Goal: Task Accomplishment & Management: Complete application form

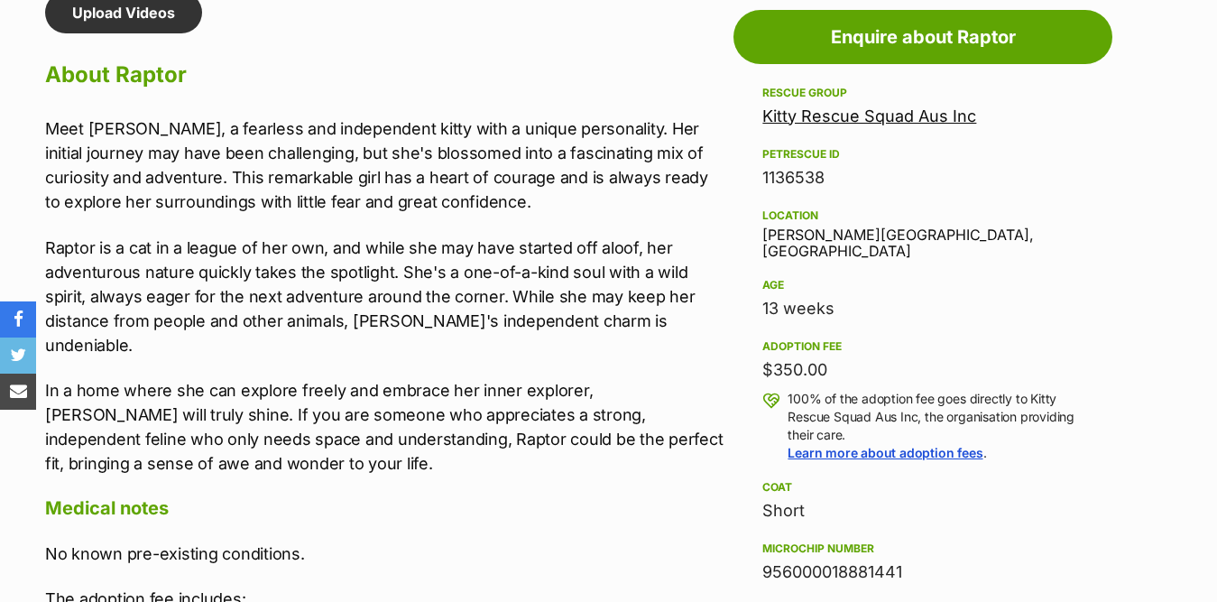
click at [493, 220] on div "Meet Raptor, a fearless and independent kitty with a unique personality. Her in…" at bounding box center [384, 295] width 679 height 359
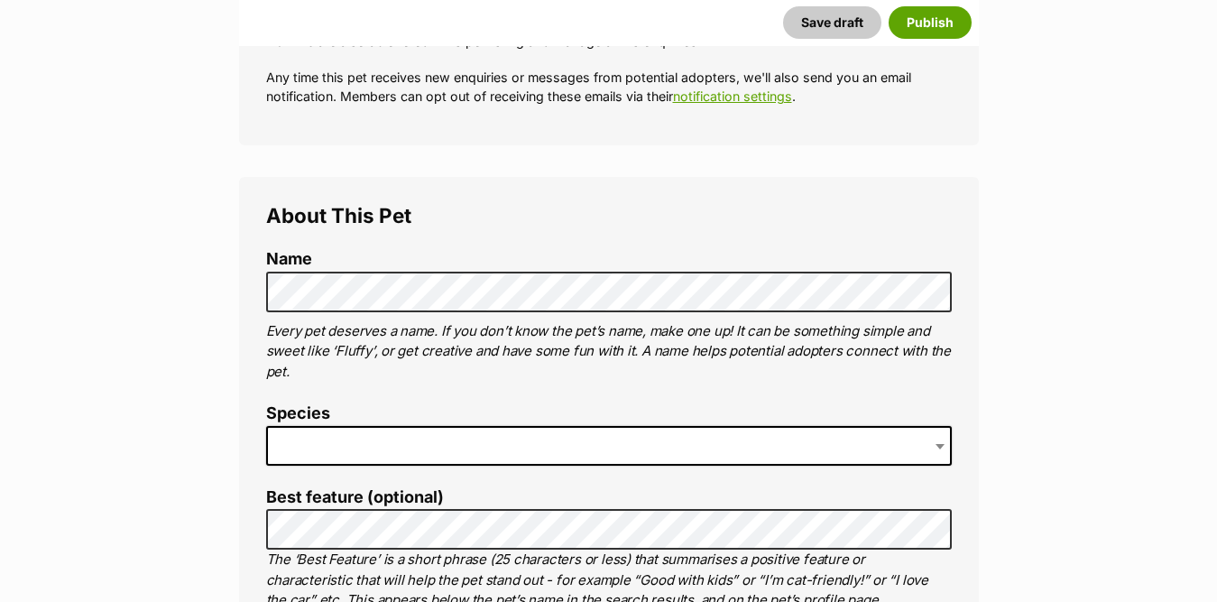
click at [374, 451] on span at bounding box center [609, 446] width 686 height 40
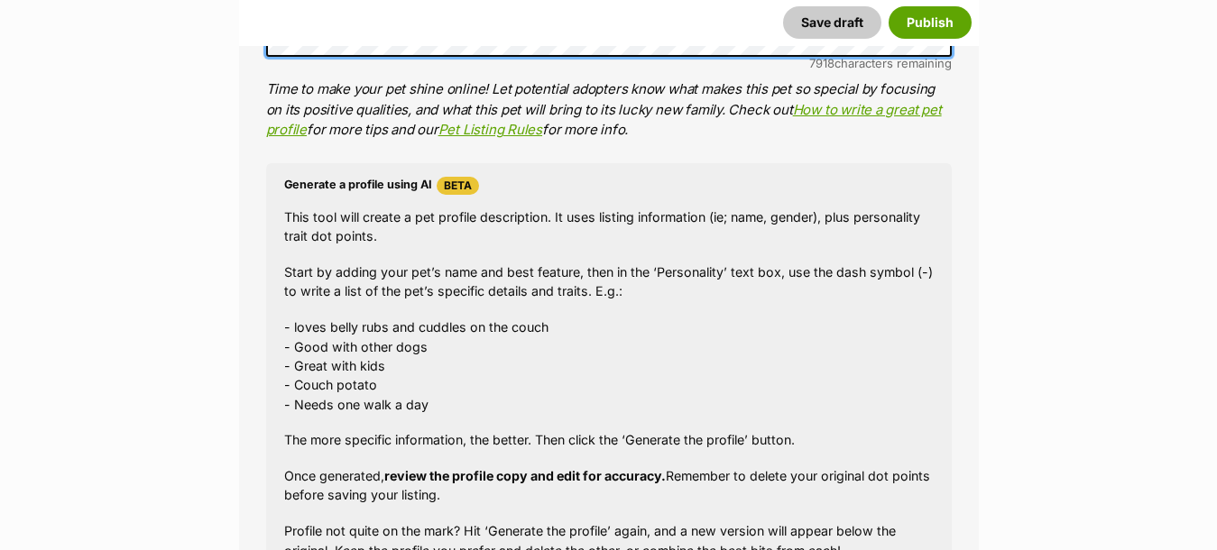
scroll to position [1859, 0]
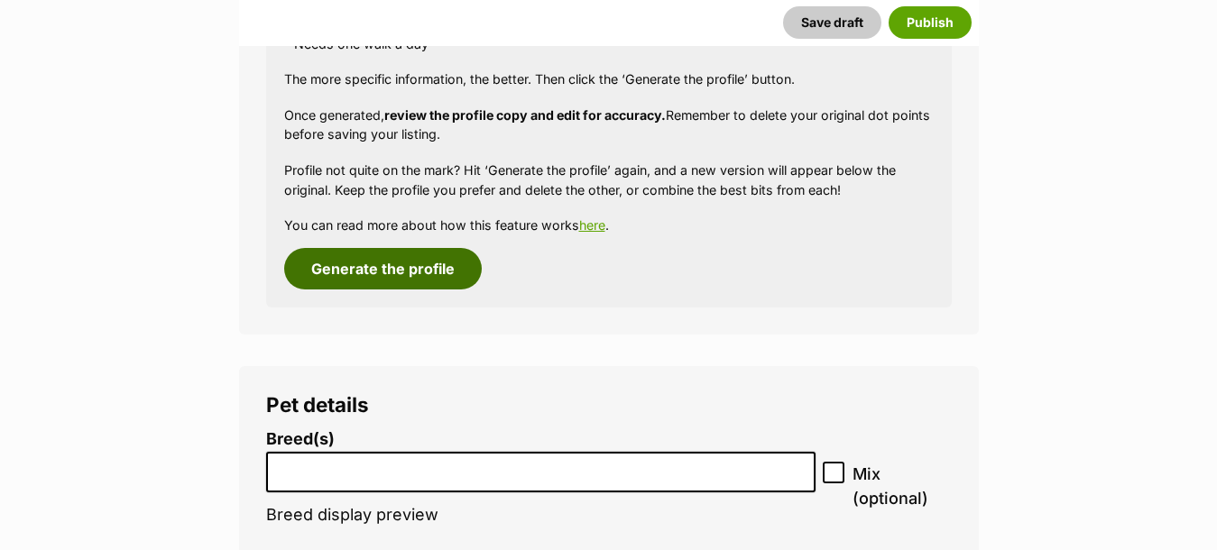
click at [365, 264] on button "Generate the profile" at bounding box center [383, 269] width 198 height 42
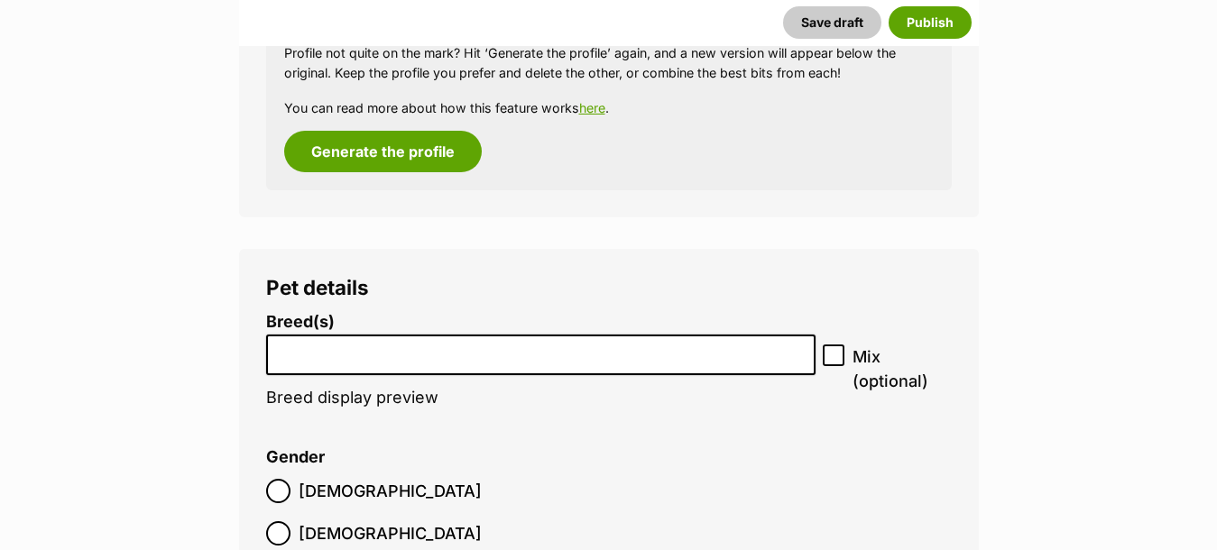
scroll to position [1984, 0]
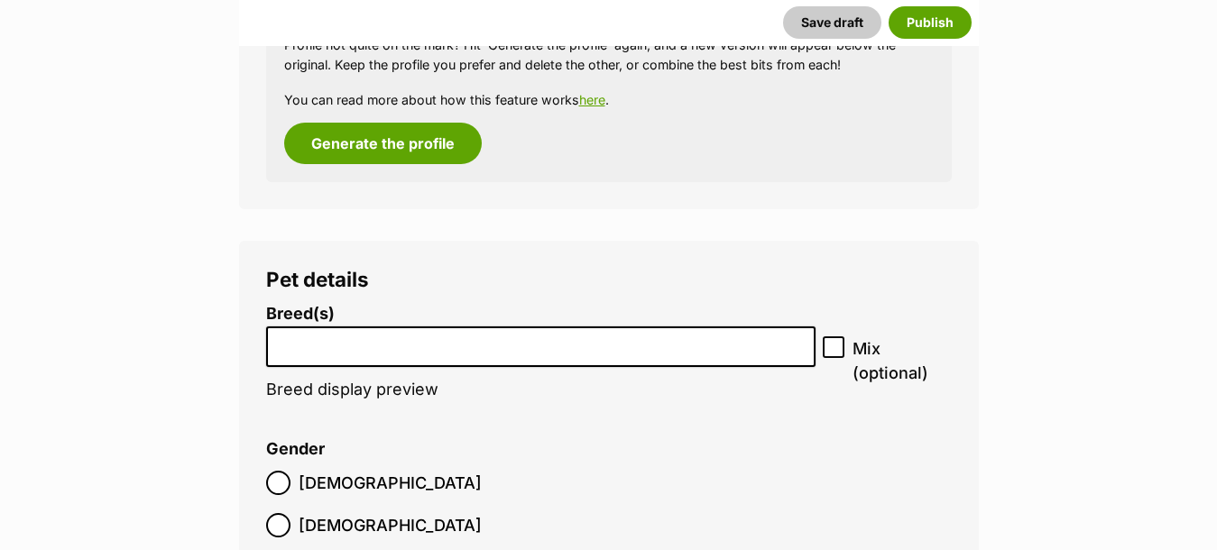
click at [533, 350] on input "search" at bounding box center [541, 342] width 537 height 19
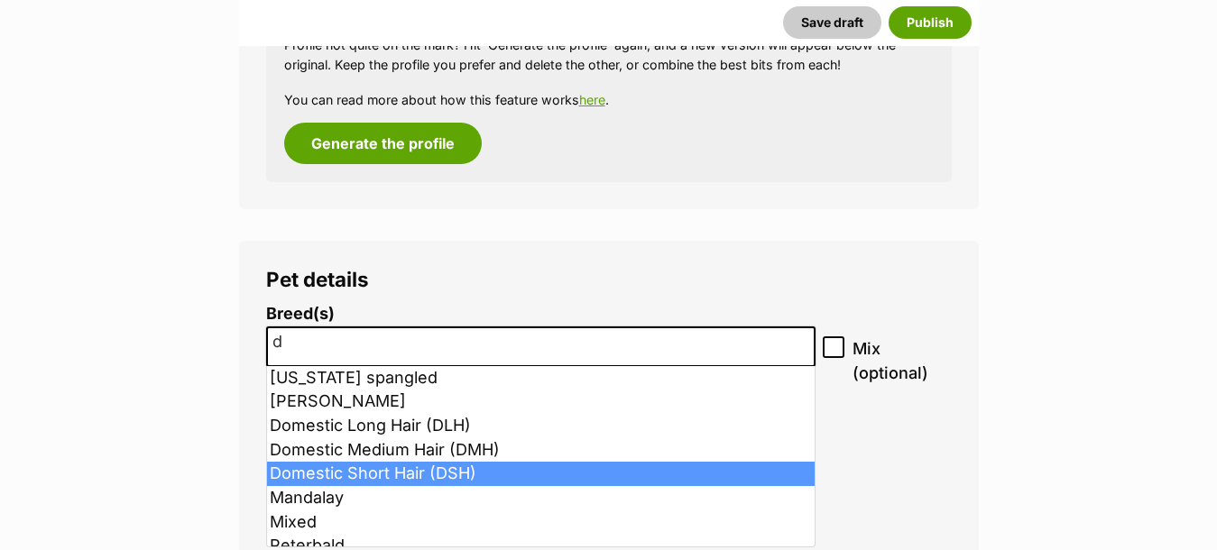
type input "d"
select select "252102"
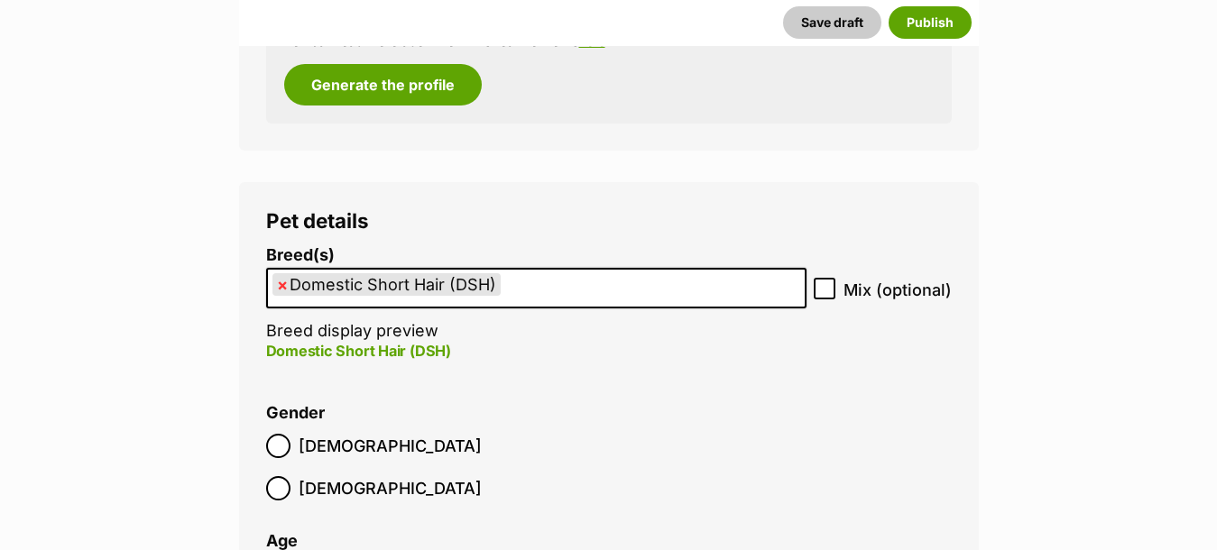
scroll to position [2075, 0]
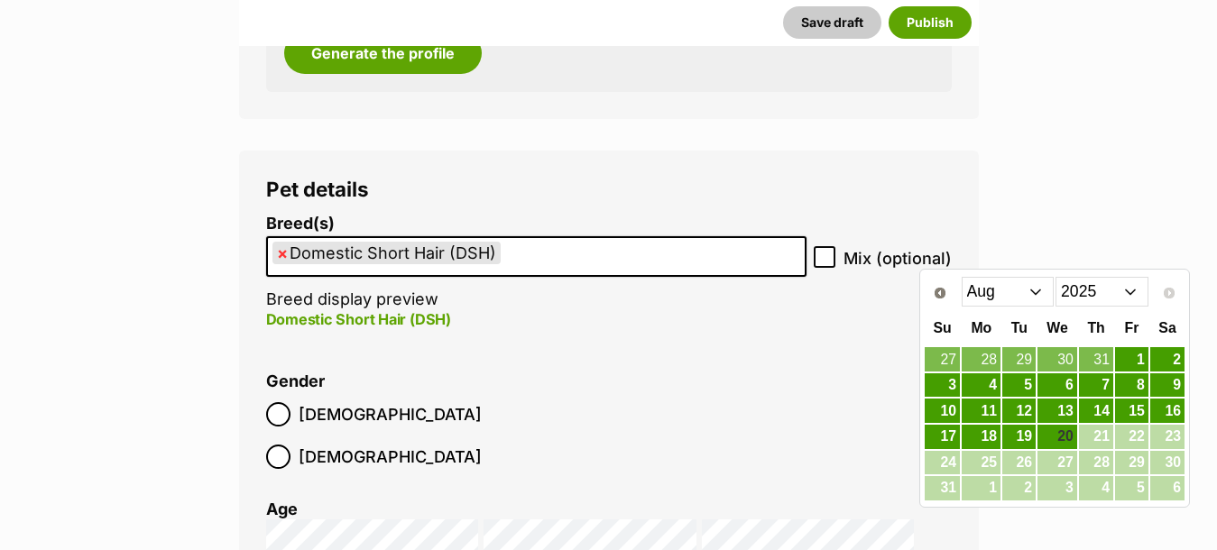
click at [1134, 291] on select "2015 2016 2017 2018 2019 2020 2021 2022 2023 2024 2025" at bounding box center [1102, 291] width 93 height 29
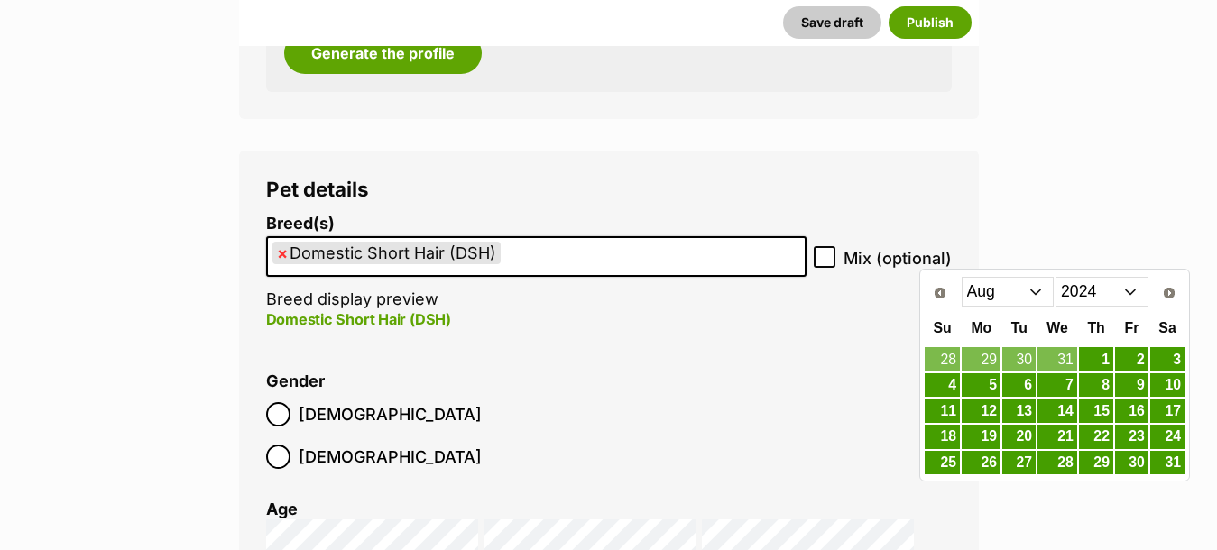
click at [1034, 287] on select "Jan Feb Mar Apr May Jun Jul Aug Sep Oct Nov Dec" at bounding box center [1008, 291] width 93 height 29
click at [962, 277] on select "Jan Feb Mar Apr May Jun Jul Aug Sep Oct Nov Dec" at bounding box center [1008, 291] width 93 height 29
click at [948, 384] on link "4" at bounding box center [942, 385] width 35 height 23
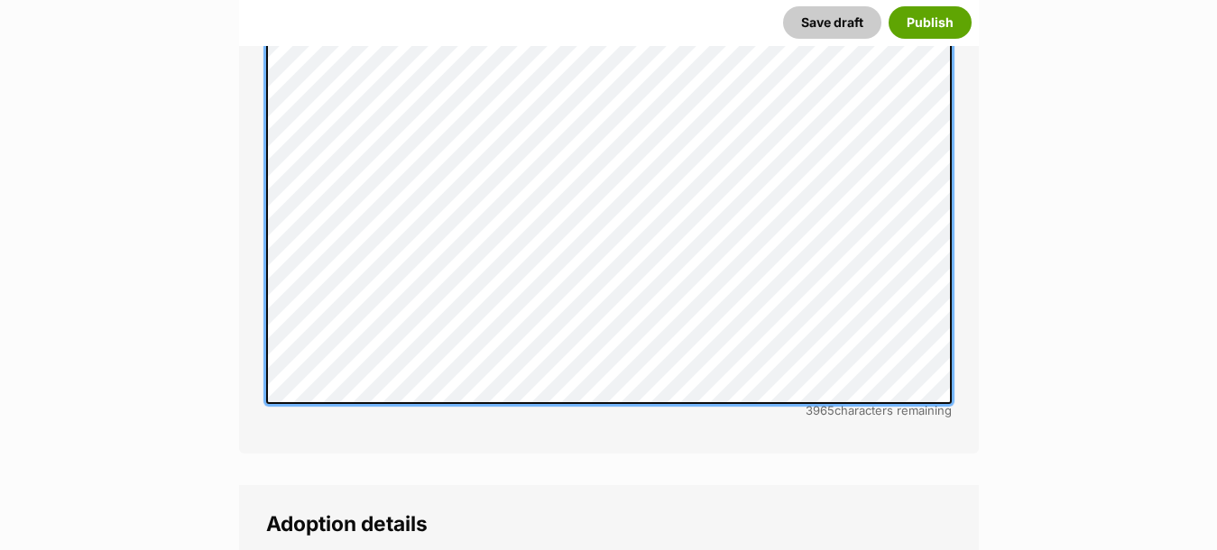
scroll to position [4240, 0]
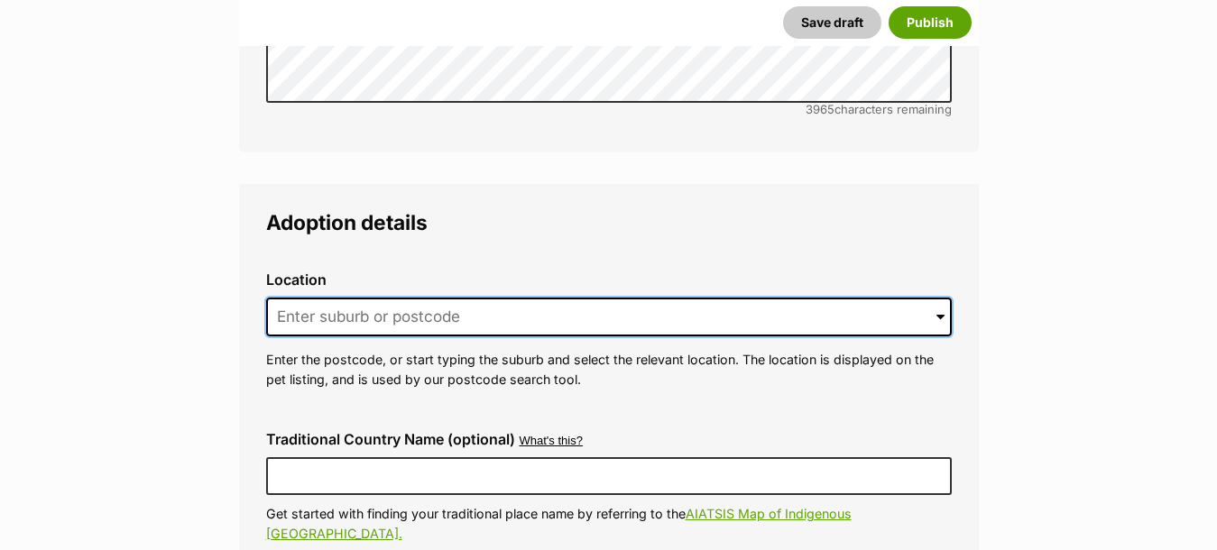
click at [419, 298] on input at bounding box center [609, 318] width 686 height 40
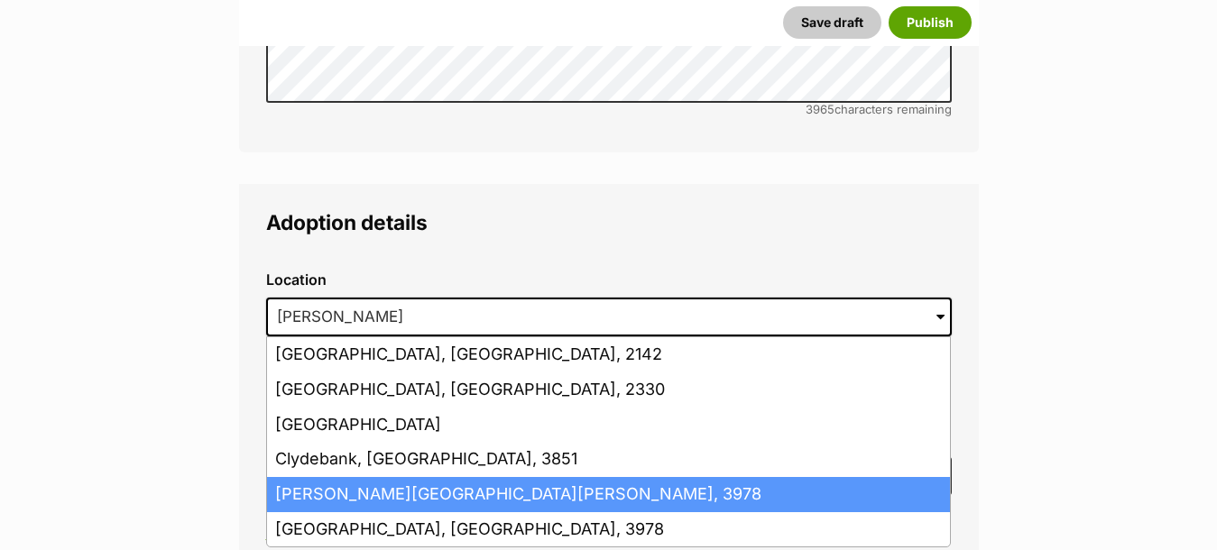
click at [448, 477] on li "Clyde North, Victoria, 3978" at bounding box center [608, 494] width 683 height 35
type input "Clyde North, Victoria, 3978"
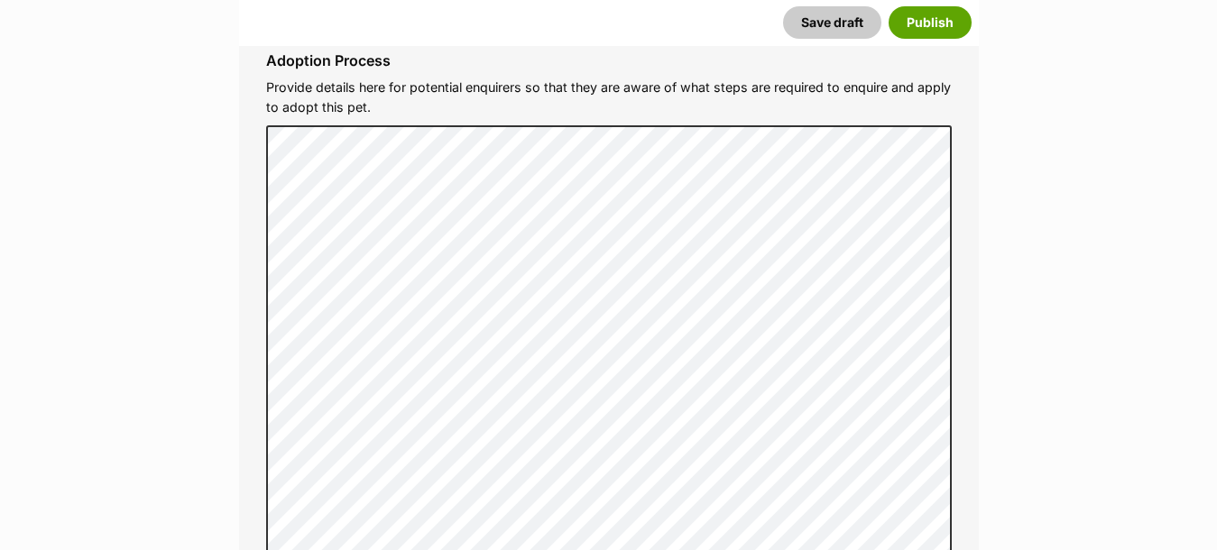
scroll to position [5774, 0]
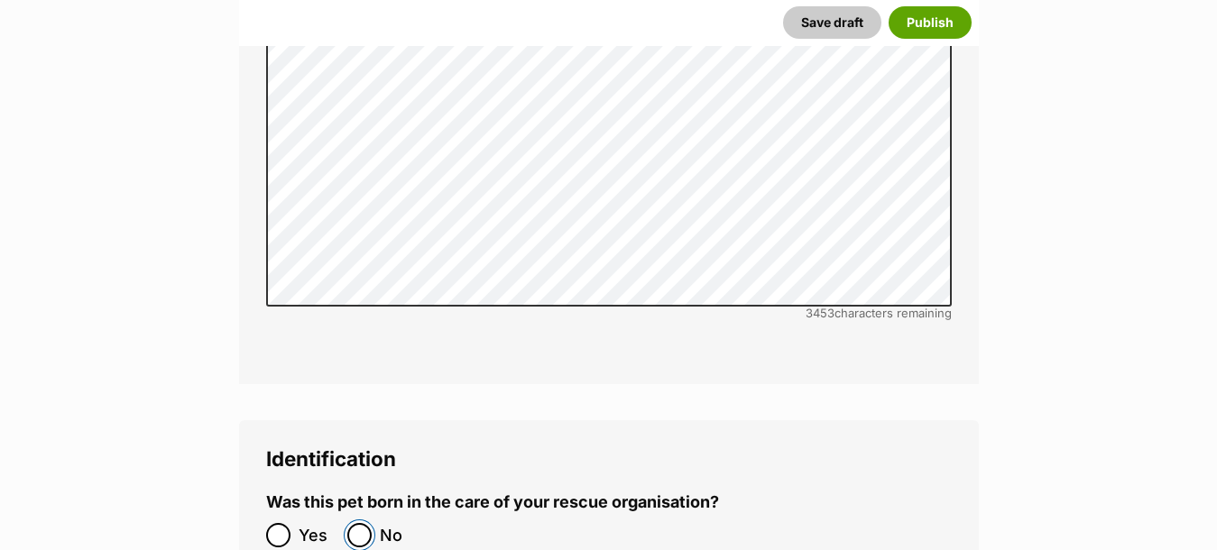
click at [360, 523] on input "No" at bounding box center [359, 535] width 24 height 24
radio input "true"
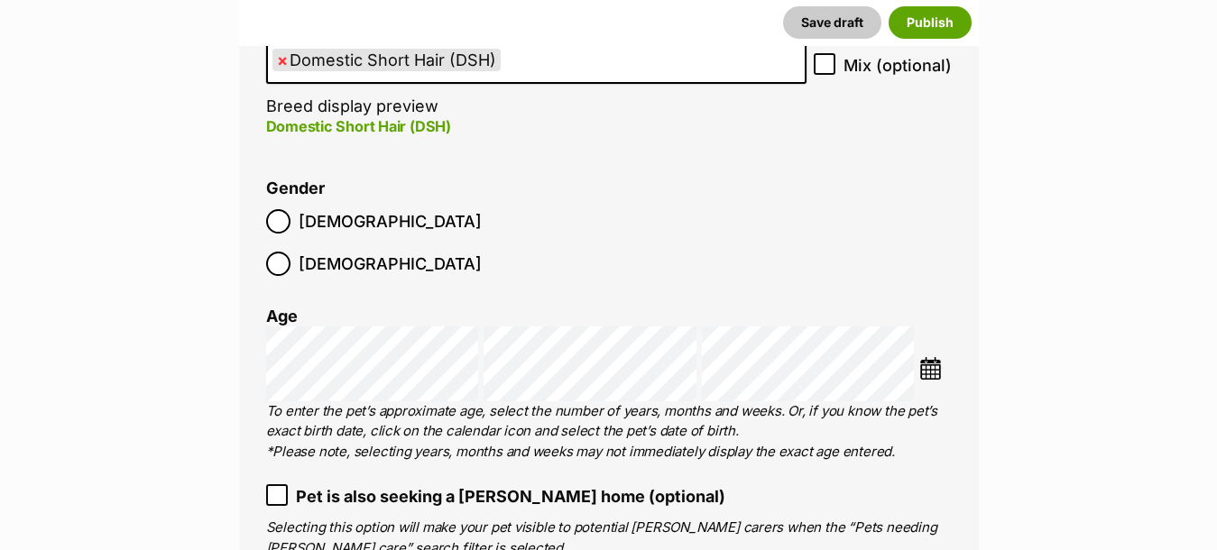
scroll to position [2255, 0]
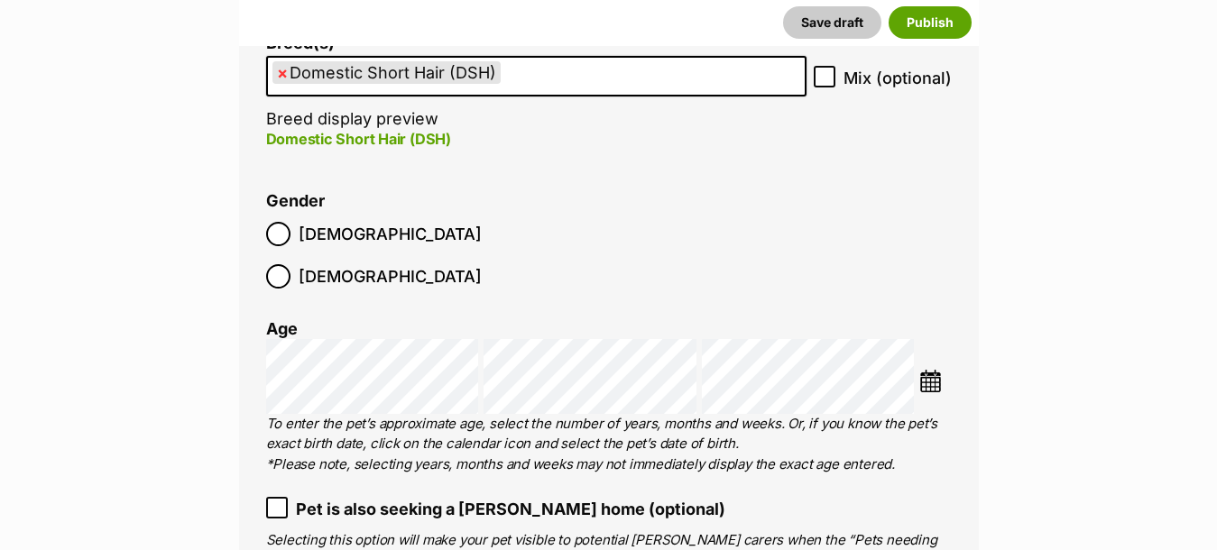
click at [927, 370] on img at bounding box center [931, 381] width 23 height 23
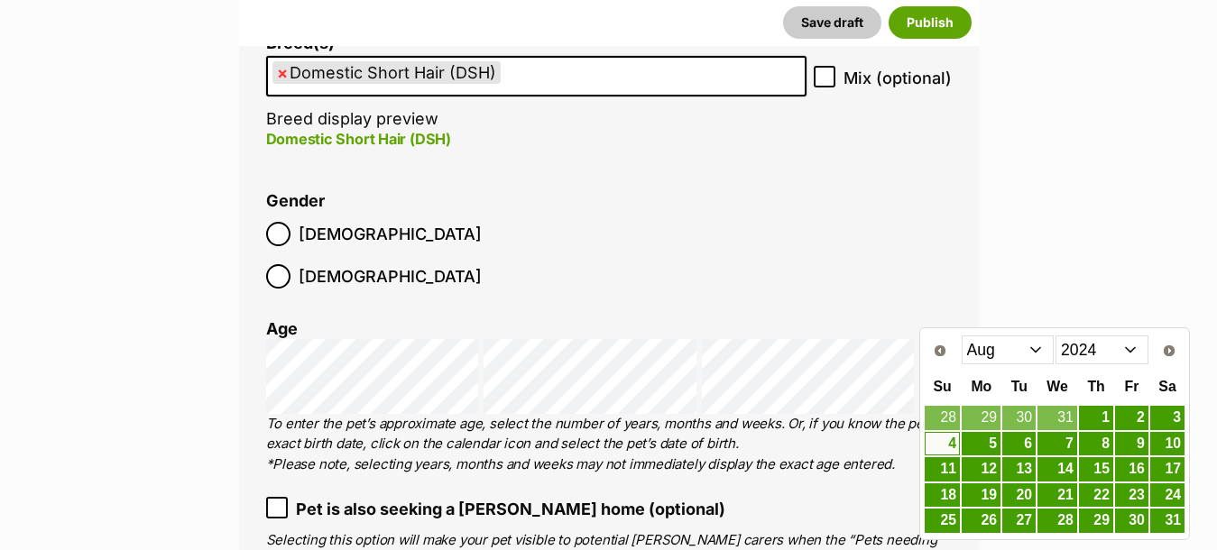
click at [1042, 350] on select "Jan Feb Mar Apr May Jun Jul Aug Sep Oct Nov Dec" at bounding box center [1008, 350] width 93 height 29
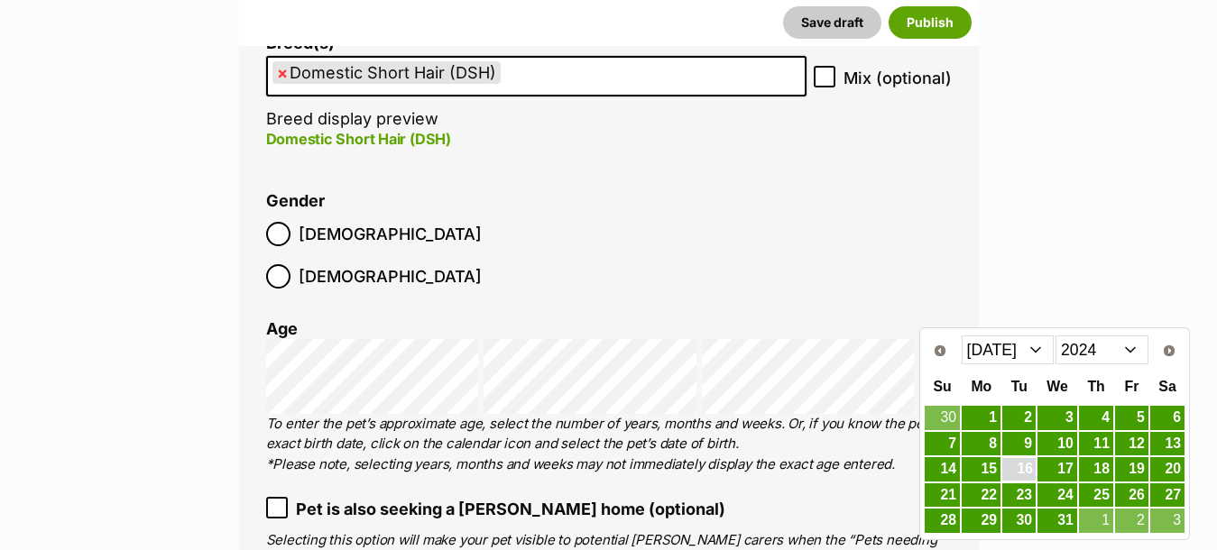
click at [1018, 468] on link "16" at bounding box center [1019, 469] width 33 height 23
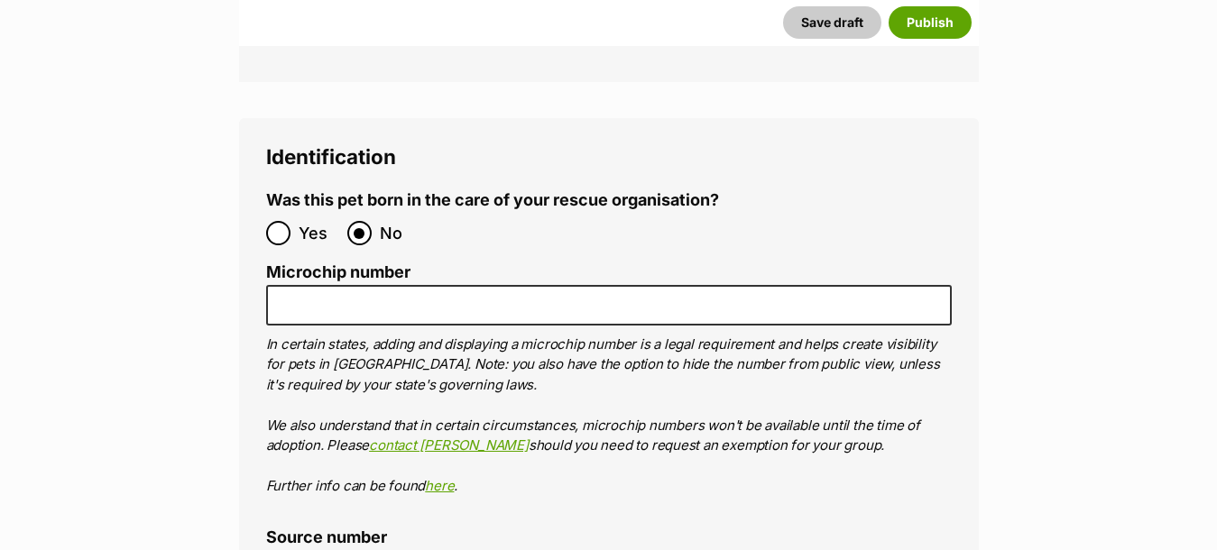
scroll to position [6045, 0]
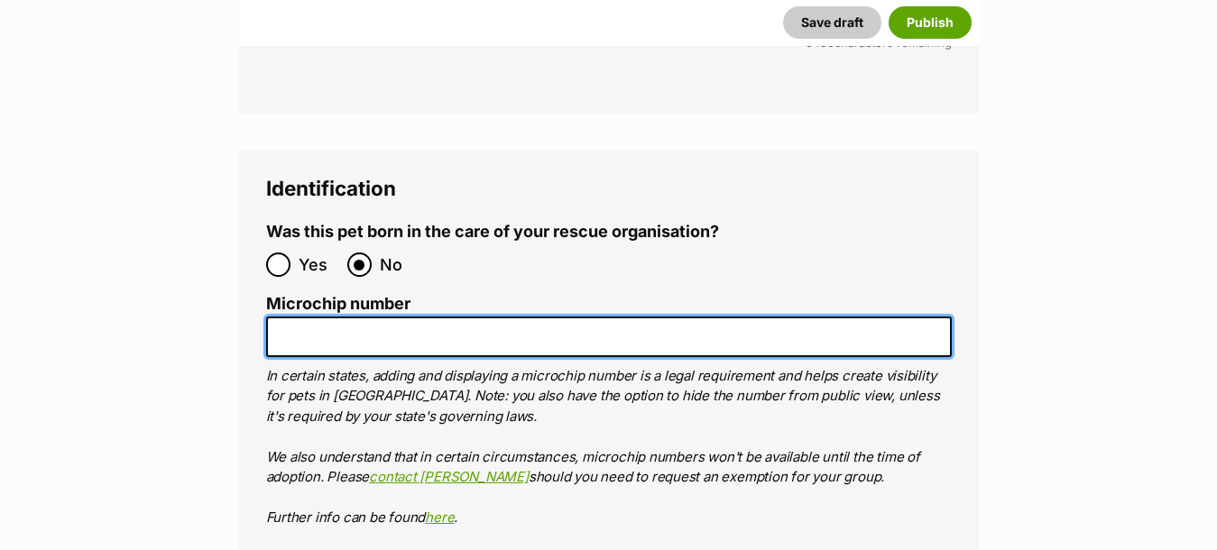
click at [331, 317] on input "Microchip number" at bounding box center [609, 337] width 686 height 41
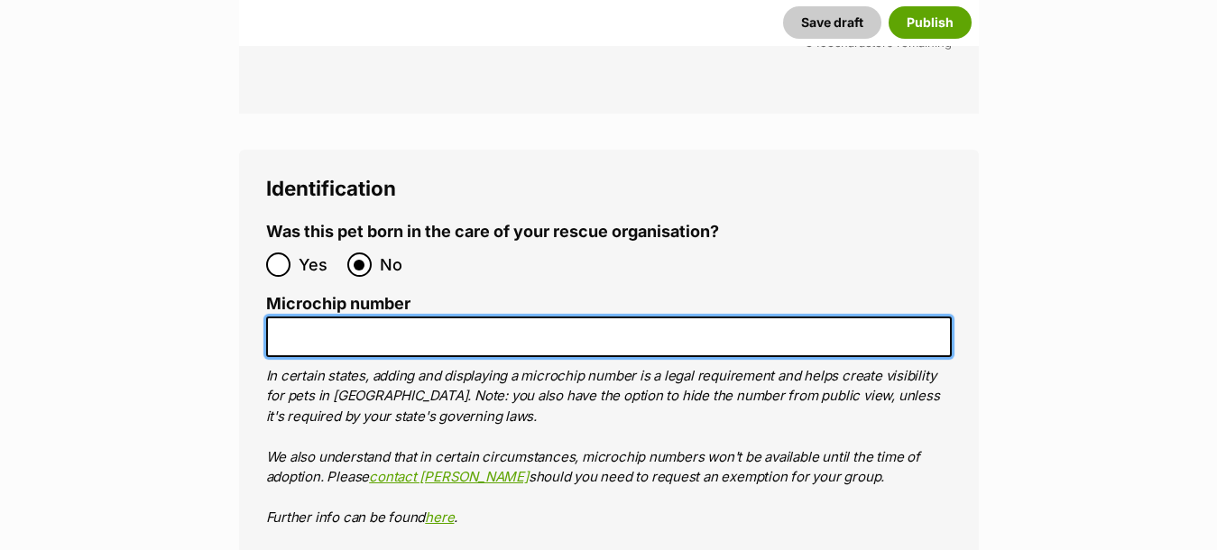
click at [326, 317] on input "Microchip number" at bounding box center [609, 337] width 686 height 41
paste input "956000018880181"
type input "956000018880181"
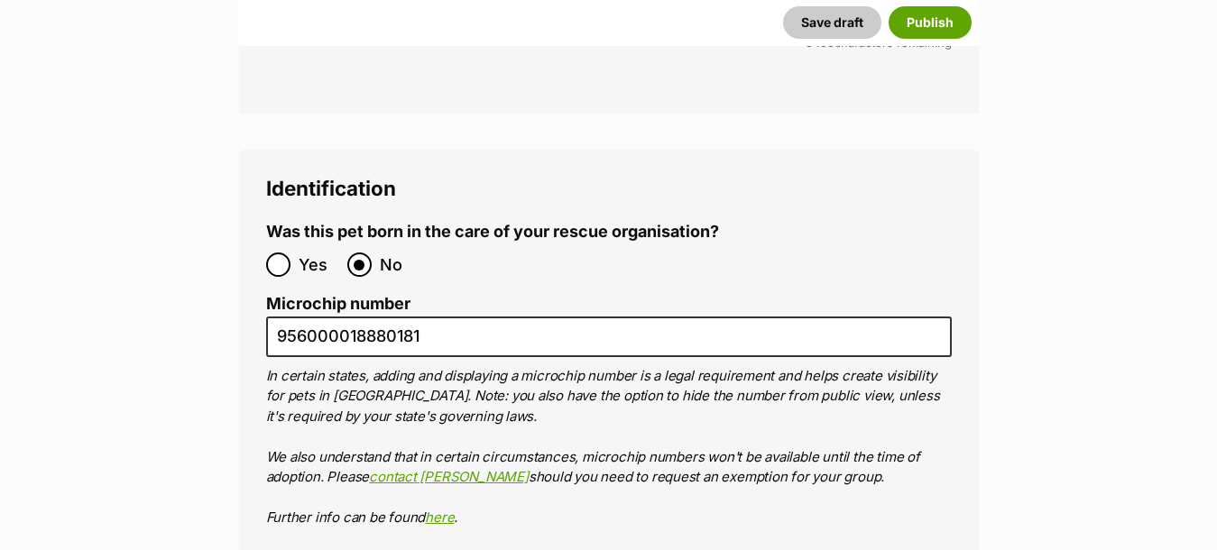
type input "re160127"
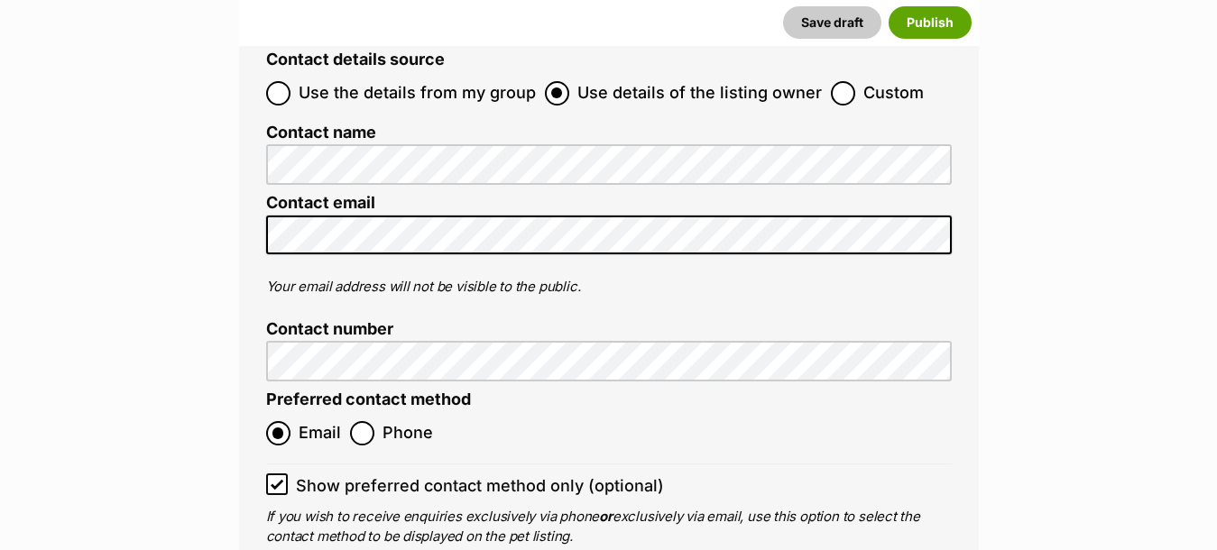
scroll to position [7308, 0]
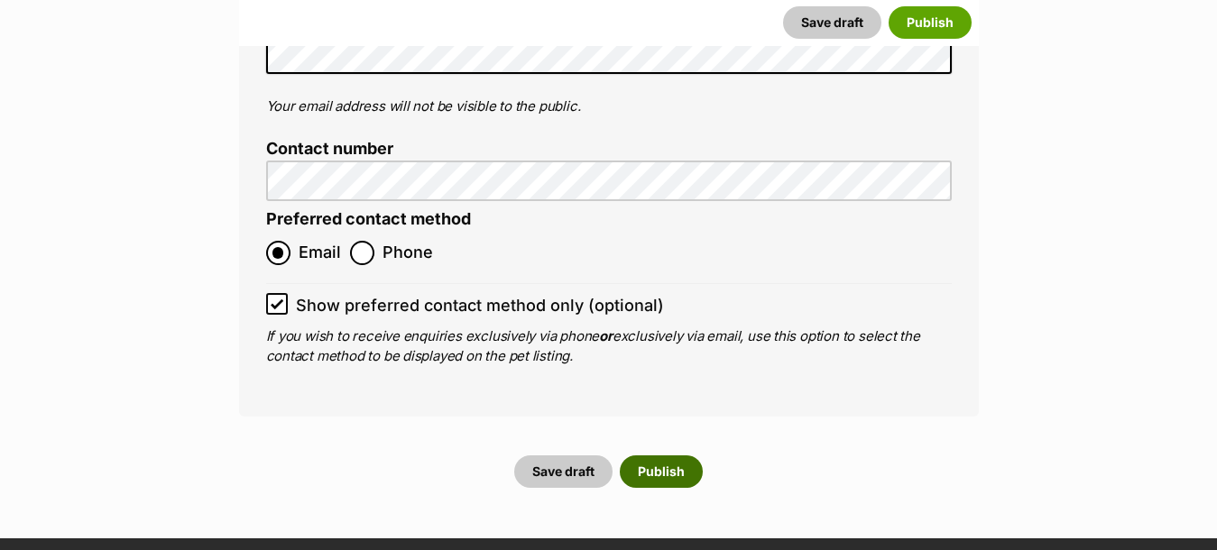
click at [669, 456] on button "Publish" at bounding box center [661, 472] width 83 height 32
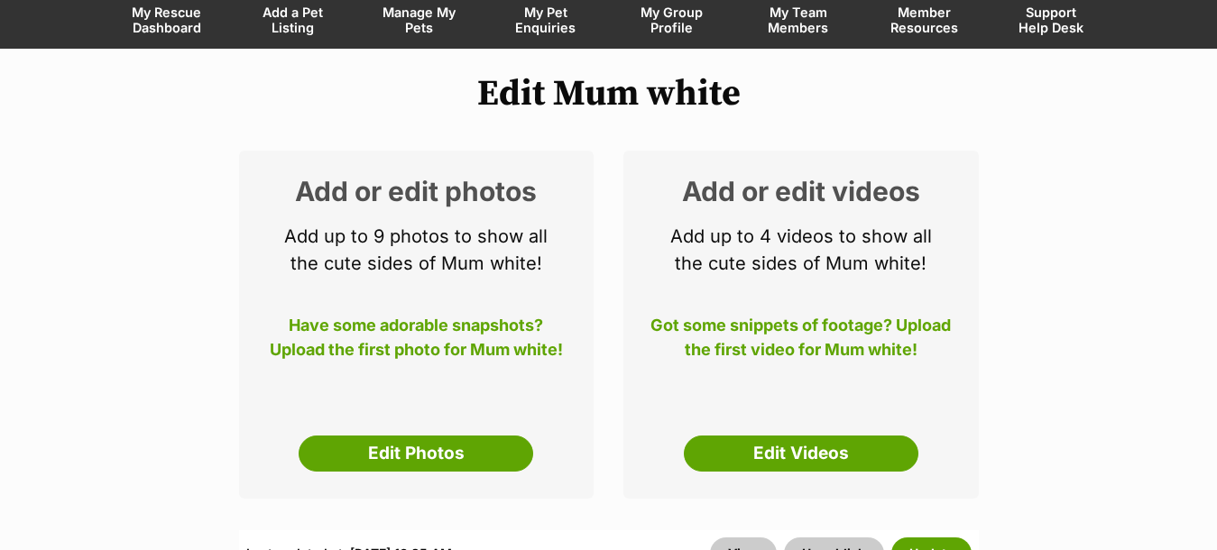
scroll to position [180, 0]
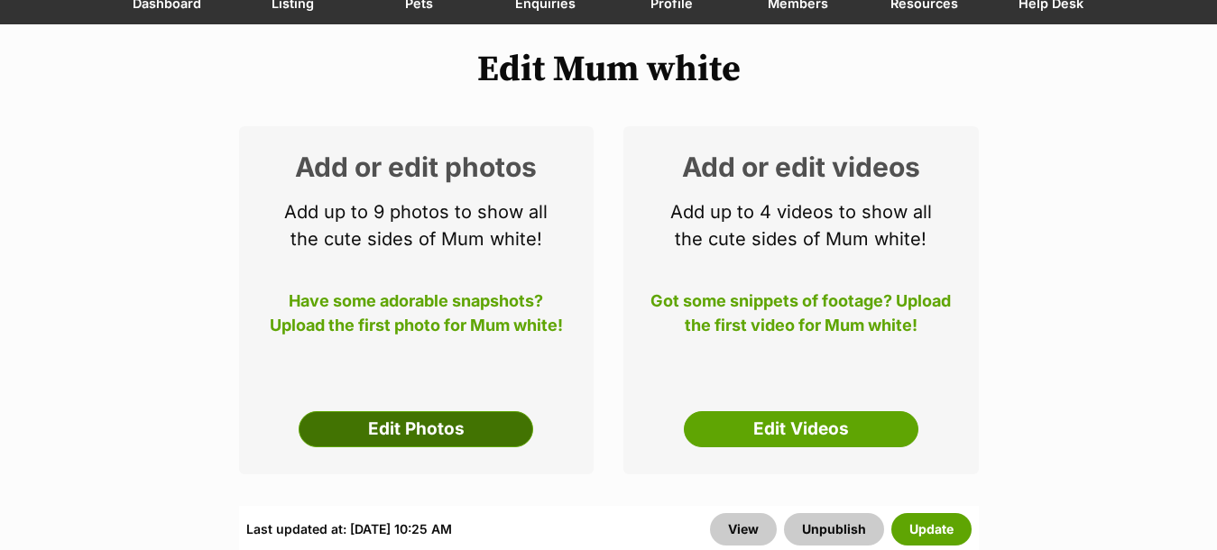
click at [448, 423] on link "Edit Photos" at bounding box center [416, 429] width 235 height 36
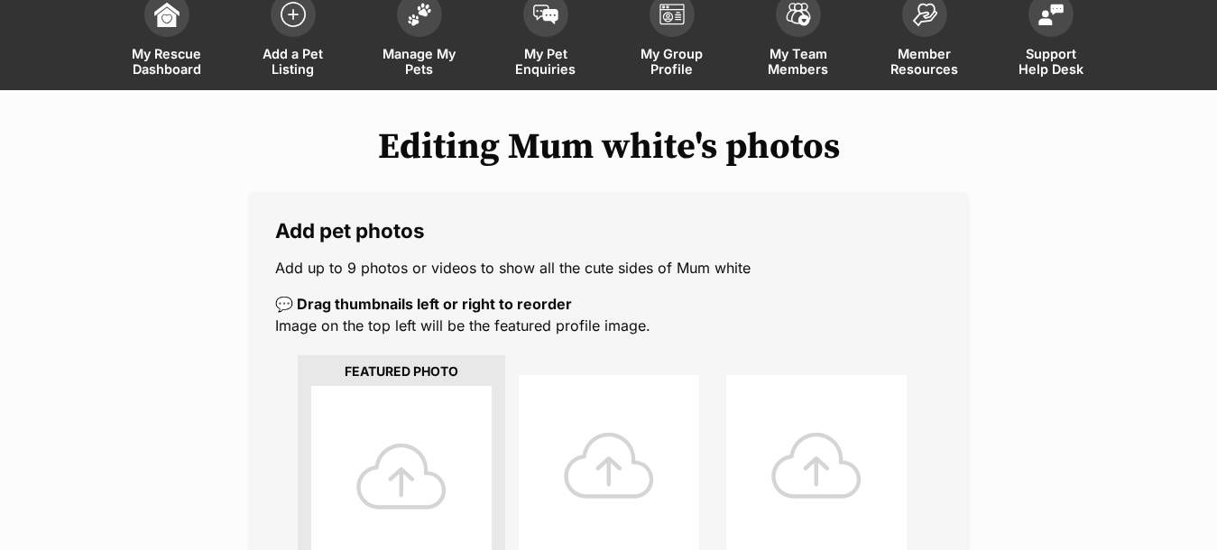
scroll to position [271, 0]
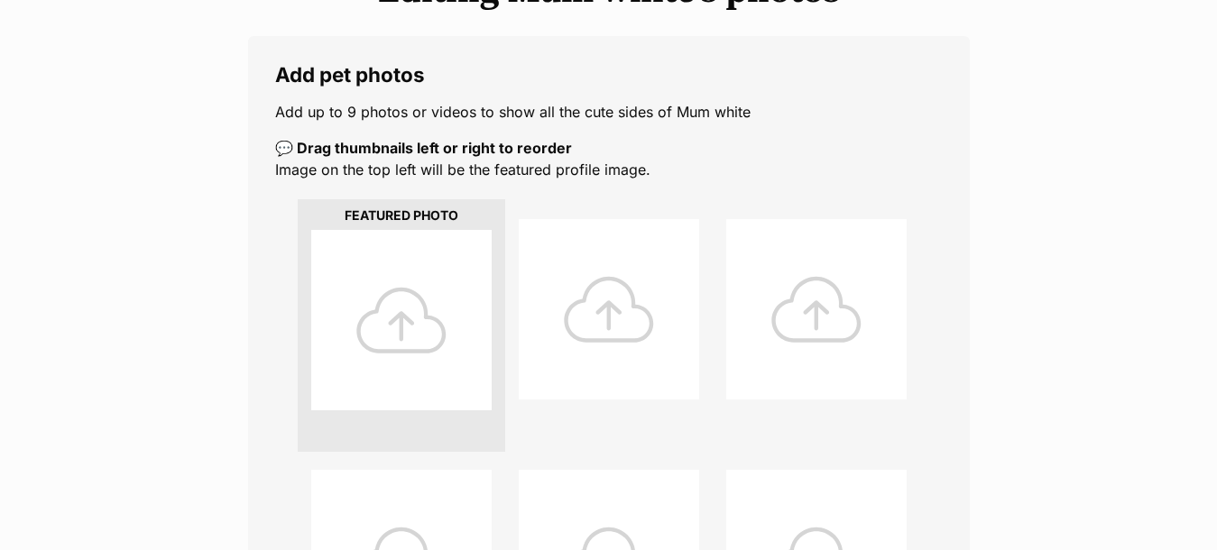
click at [432, 329] on div at bounding box center [401, 320] width 180 height 180
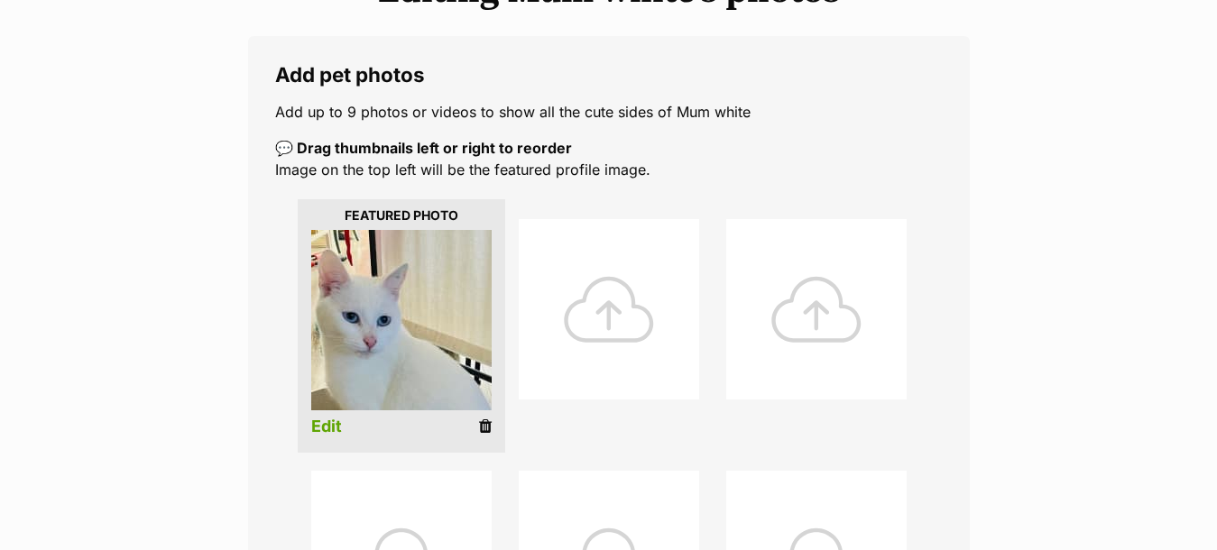
click at [323, 428] on link "Edit" at bounding box center [326, 427] width 31 height 19
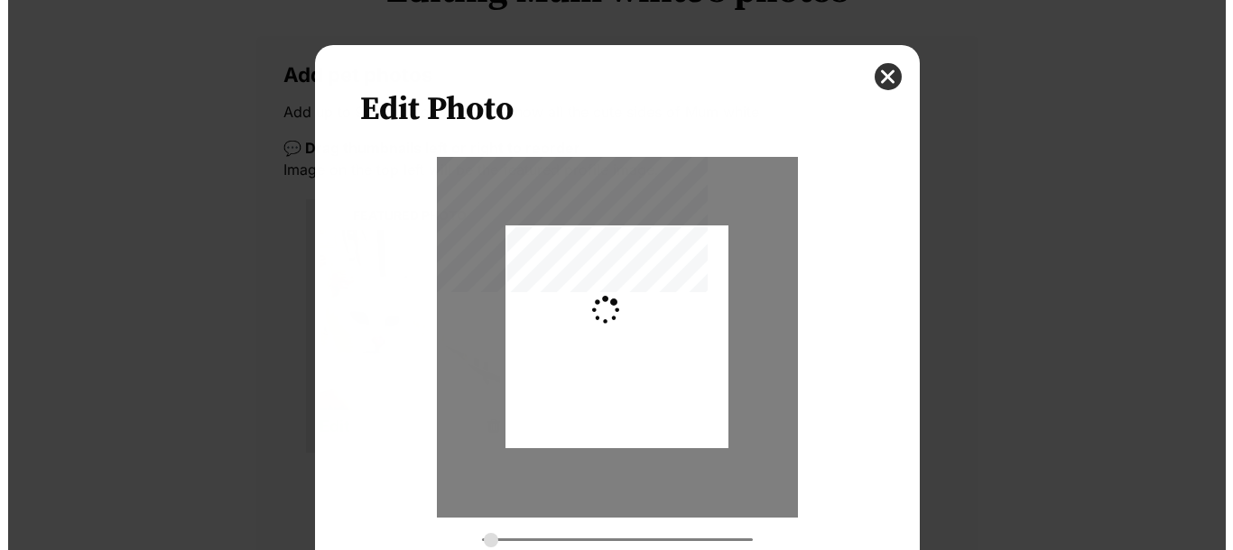
scroll to position [0, 0]
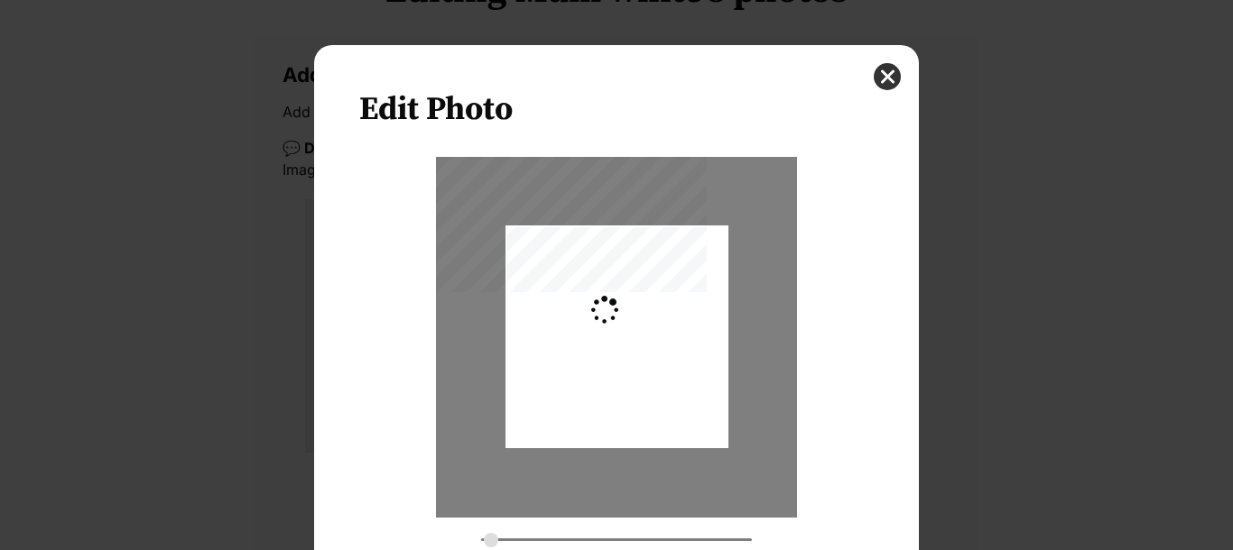
type input "0.2744"
drag, startPoint x: 659, startPoint y: 381, endPoint x: 663, endPoint y: 457, distance: 76.8
click at [663, 457] on div "Dialog Window - Close (Press escape to close)" at bounding box center [616, 413] width 223 height 411
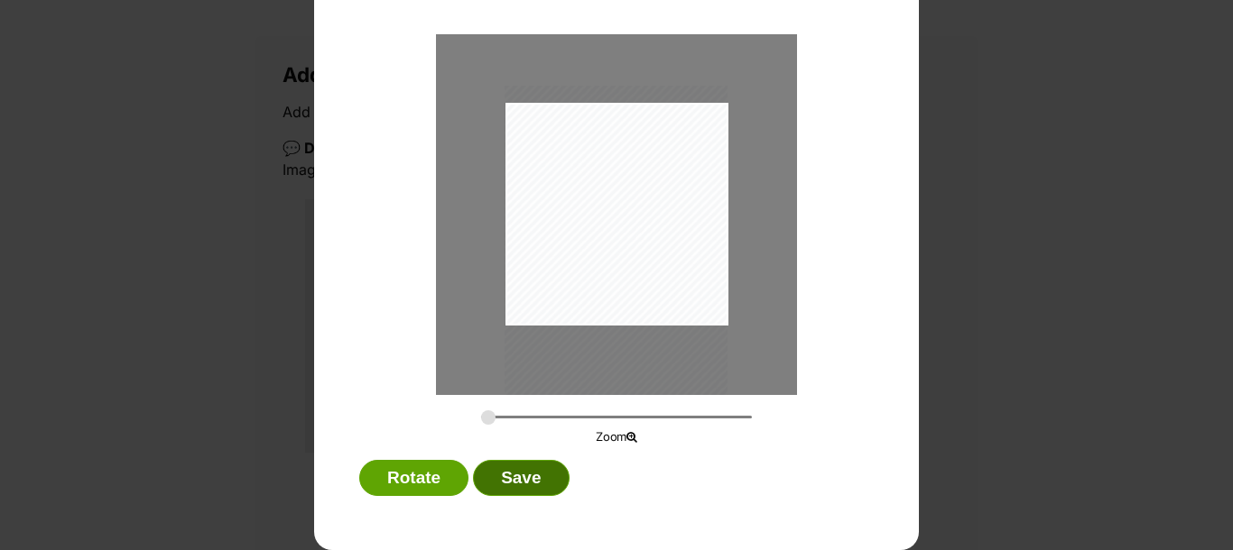
click at [511, 485] on button "Save" at bounding box center [521, 478] width 96 height 36
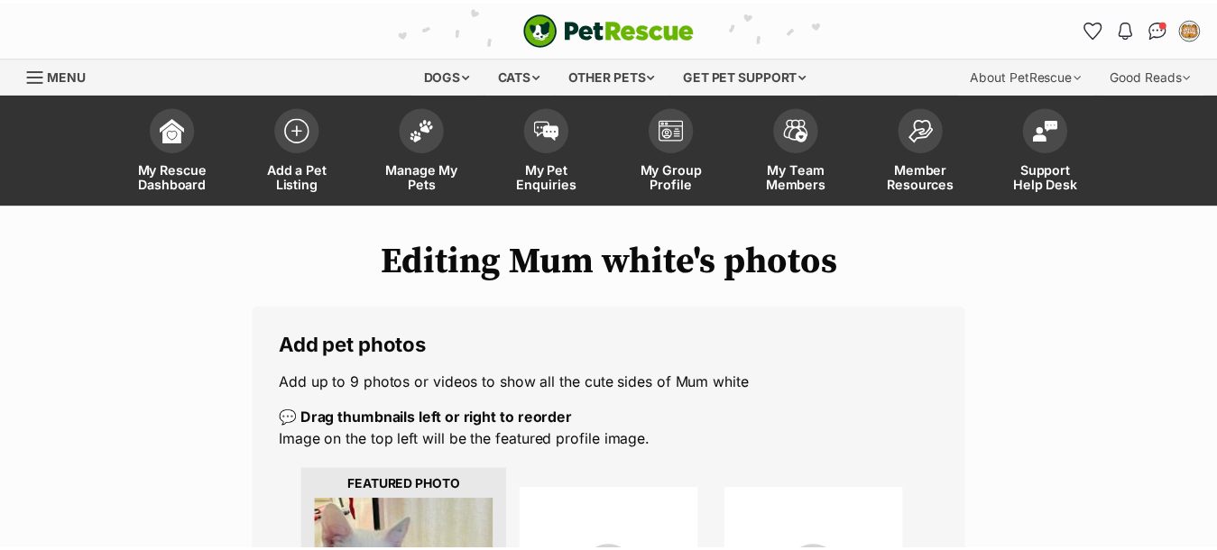
scroll to position [271, 0]
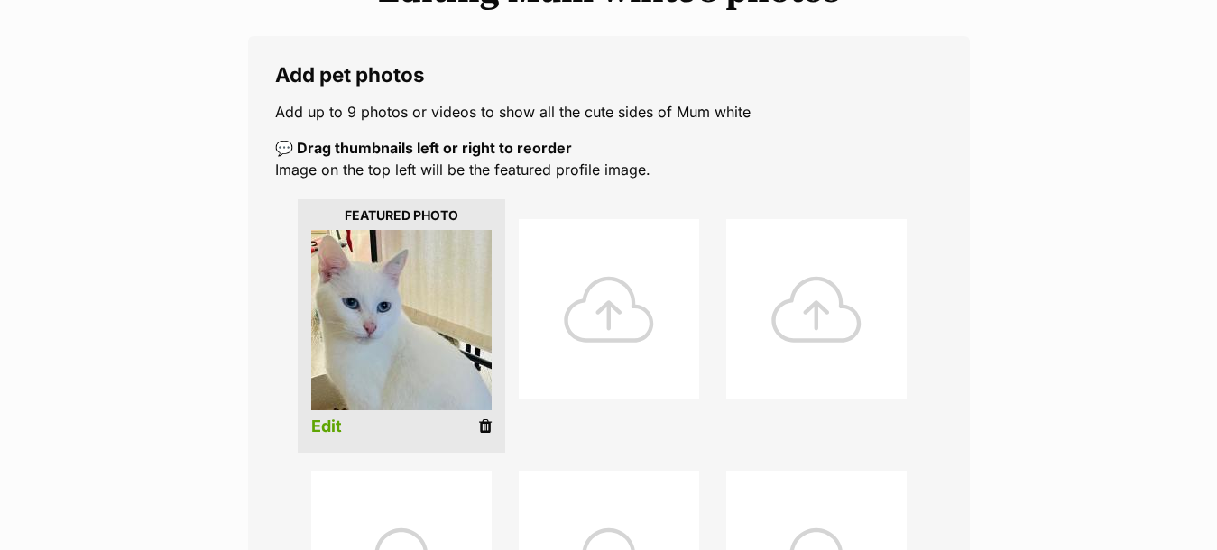
click at [596, 323] on div at bounding box center [609, 309] width 180 height 180
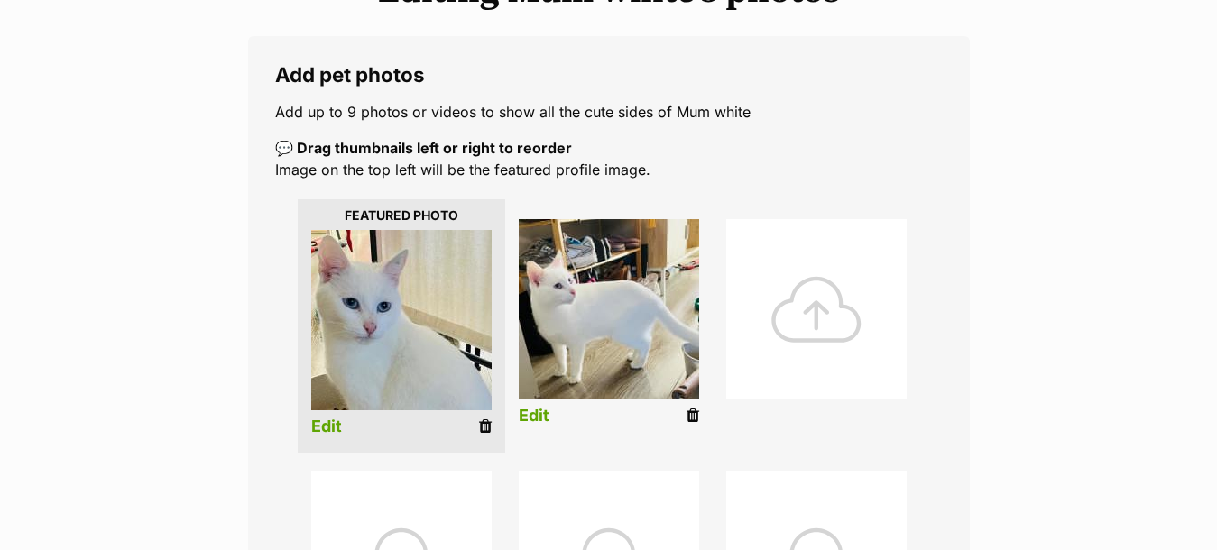
click at [829, 320] on div at bounding box center [816, 309] width 180 height 180
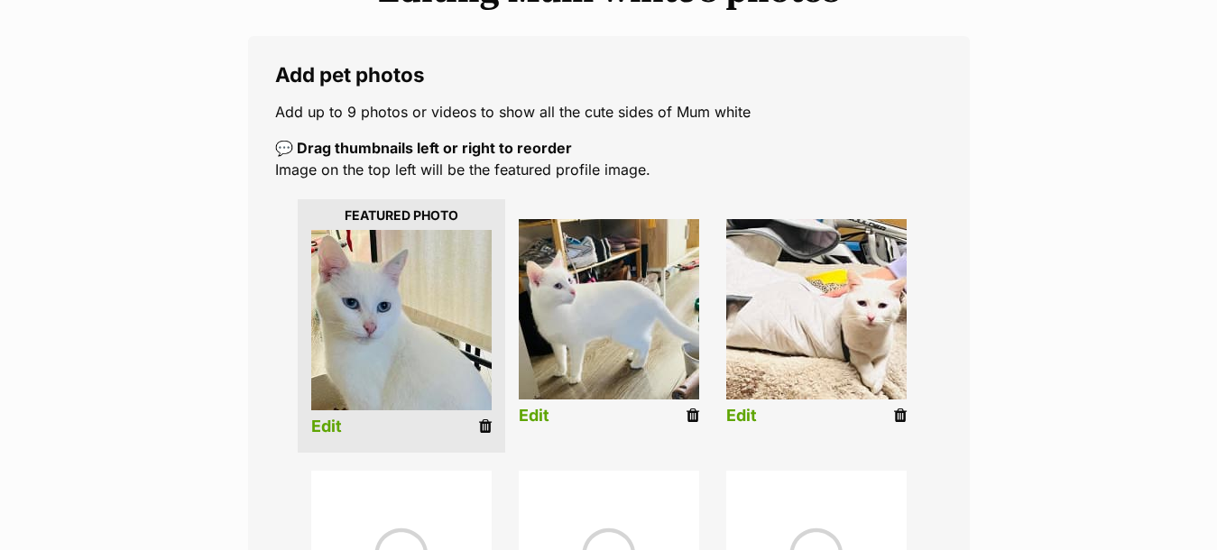
click at [401, 515] on div at bounding box center [401, 561] width 180 height 180
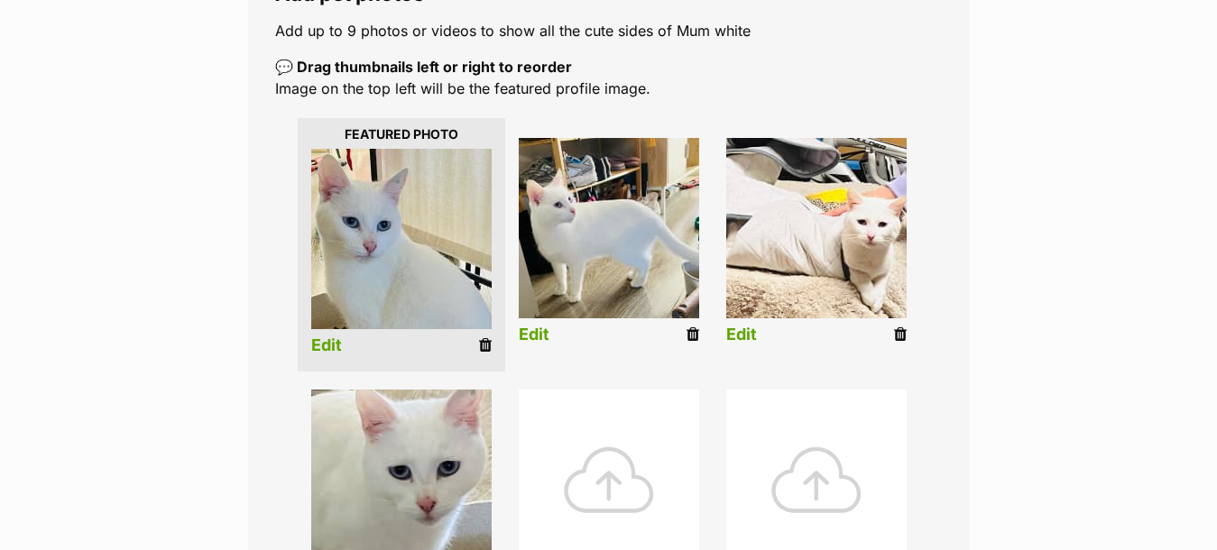
scroll to position [451, 0]
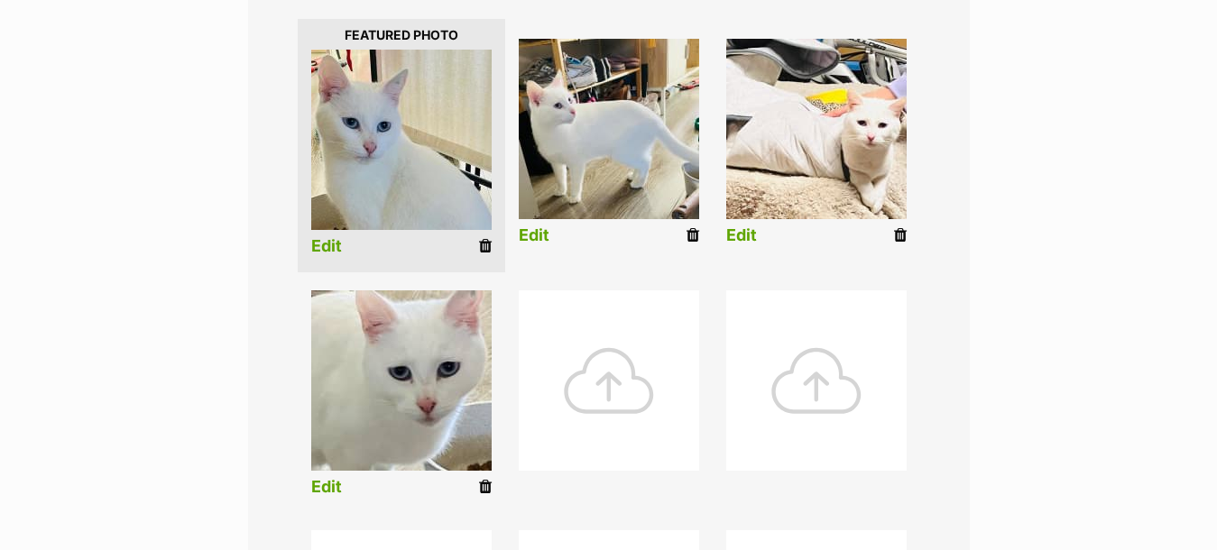
click at [624, 404] on div at bounding box center [609, 381] width 180 height 180
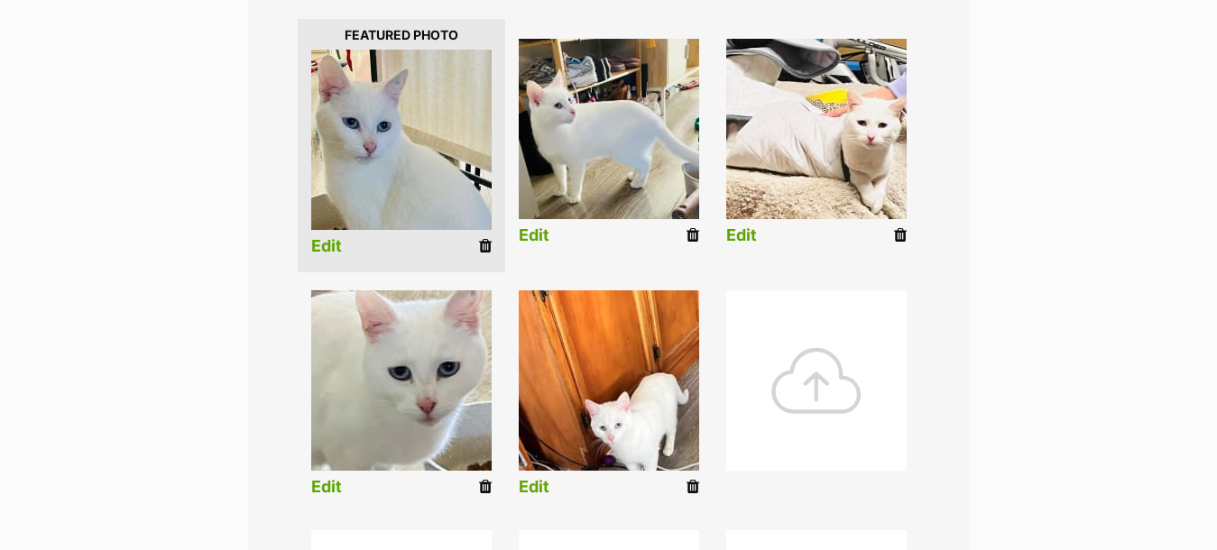
click at [535, 489] on link "Edit" at bounding box center [534, 487] width 31 height 19
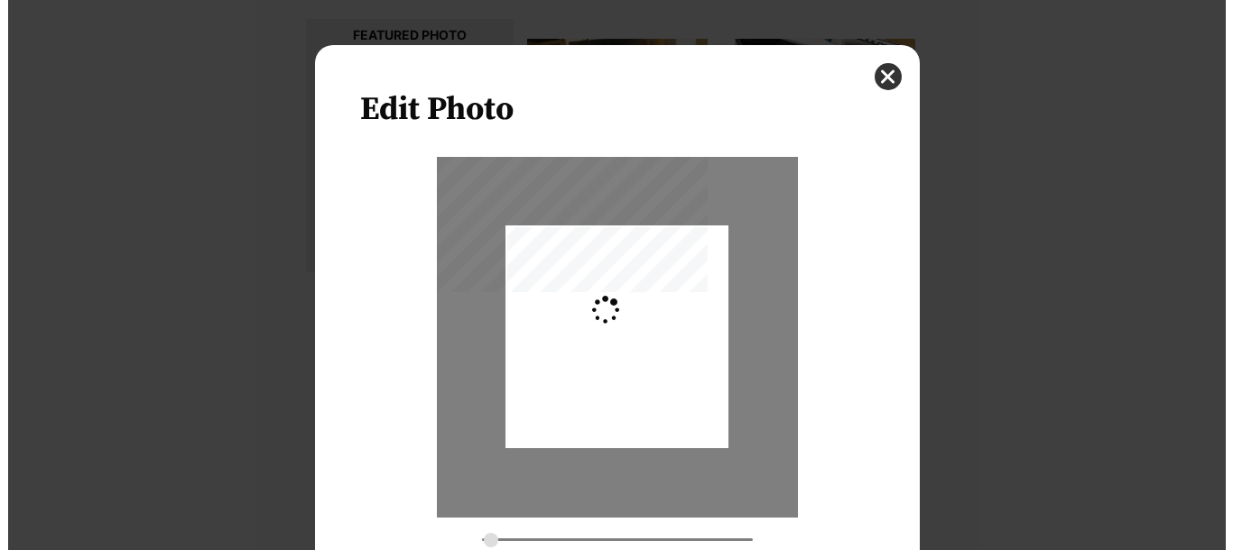
scroll to position [0, 0]
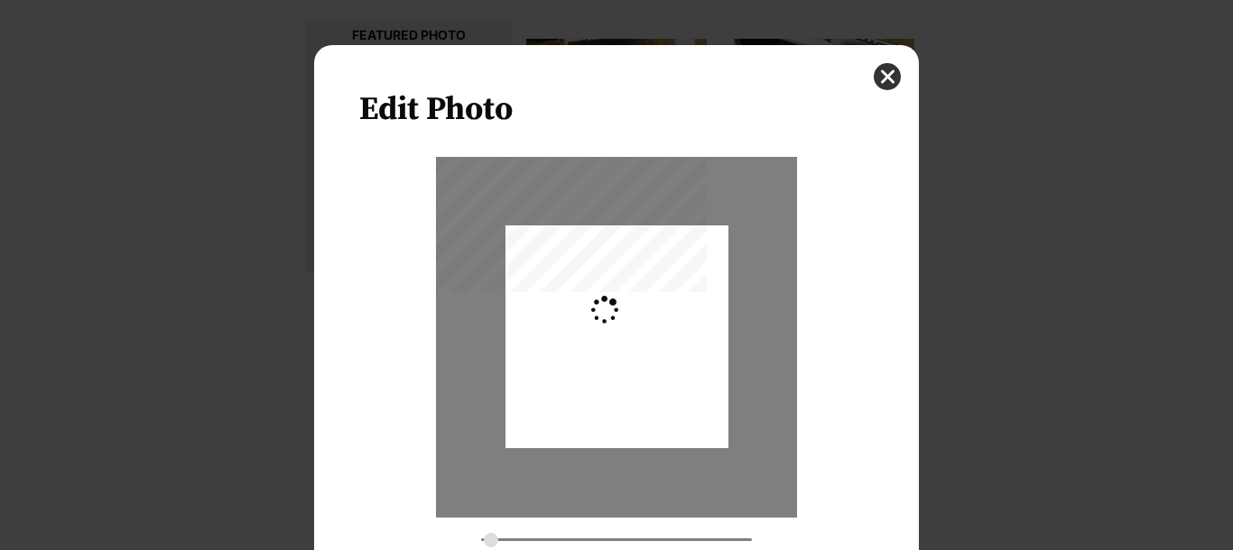
type input "0.2744"
drag, startPoint x: 665, startPoint y: 406, endPoint x: 665, endPoint y: 385, distance: 20.8
click at [665, 385] on div "Dialog Window - Close (Press escape to close)" at bounding box center [616, 317] width 223 height 310
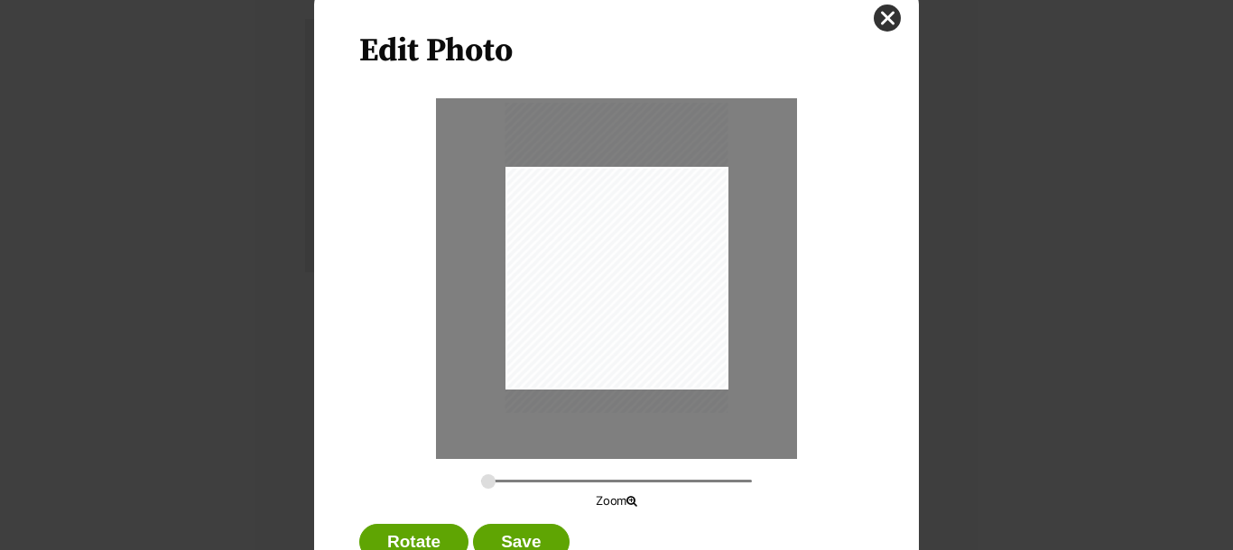
scroll to position [123, 0]
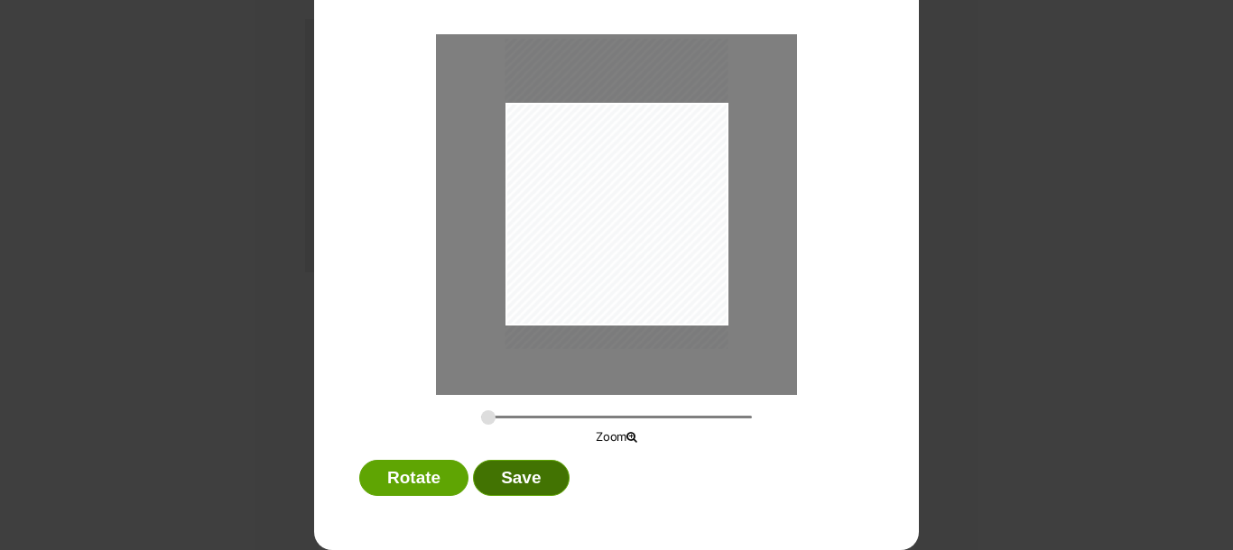
click at [507, 480] on button "Save" at bounding box center [521, 478] width 96 height 36
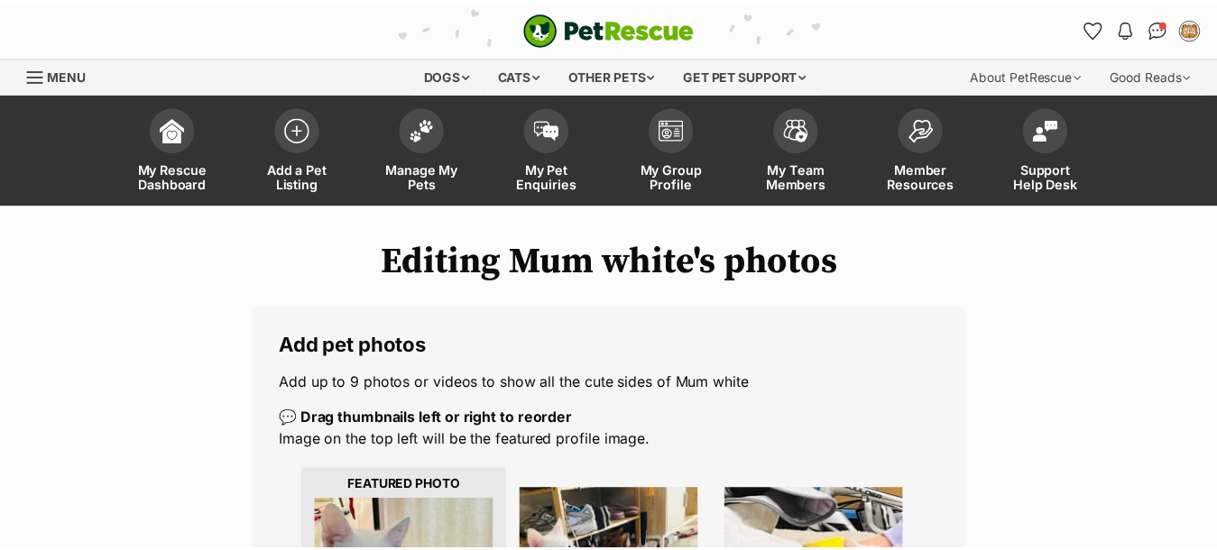
scroll to position [451, 0]
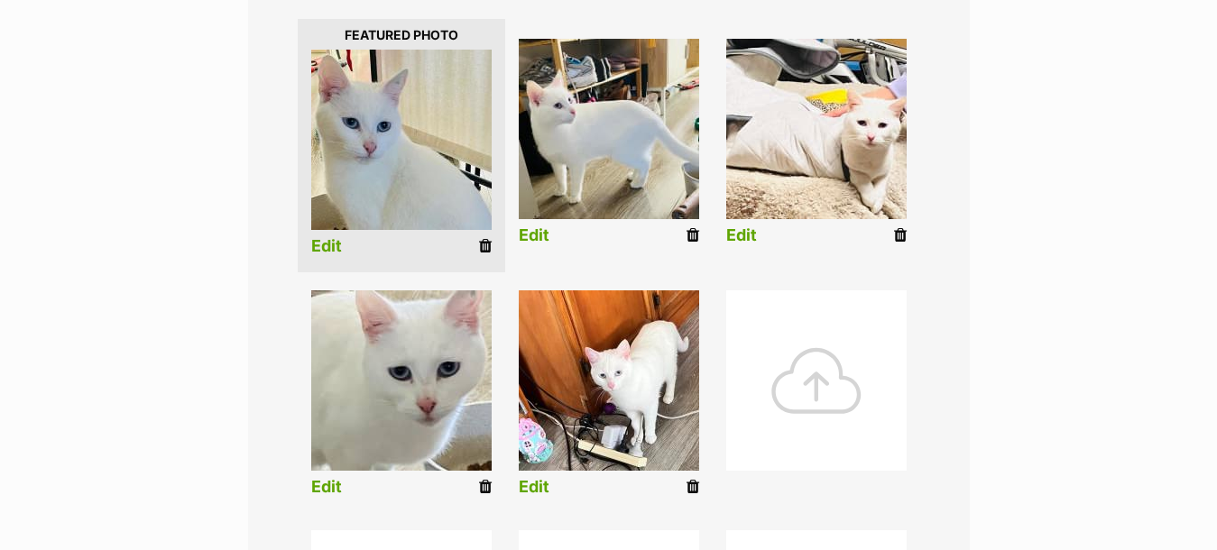
click at [849, 393] on div at bounding box center [816, 381] width 180 height 180
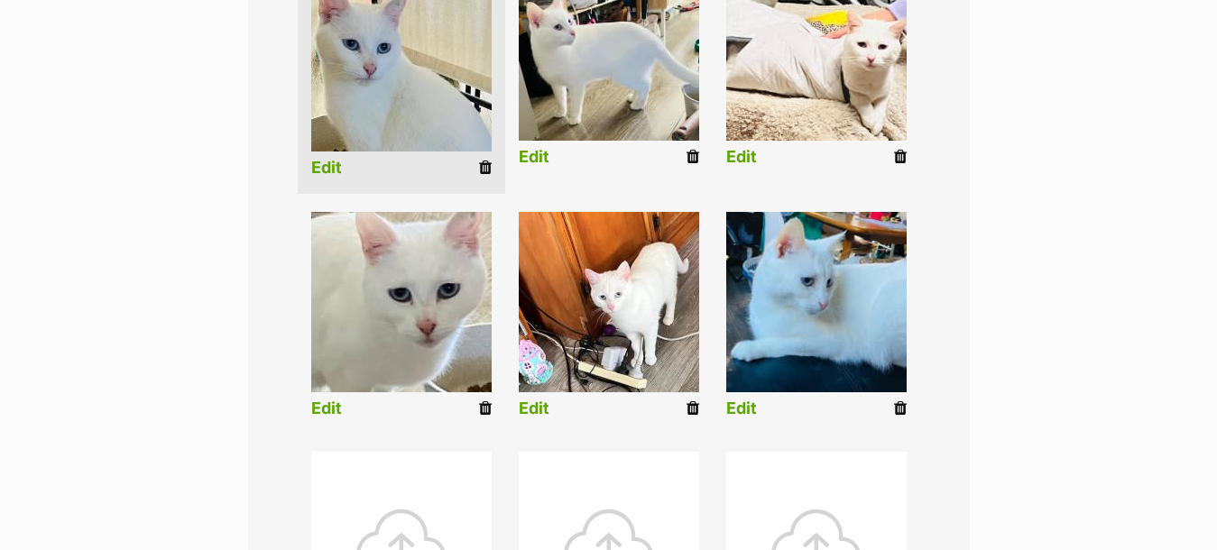
scroll to position [632, 0]
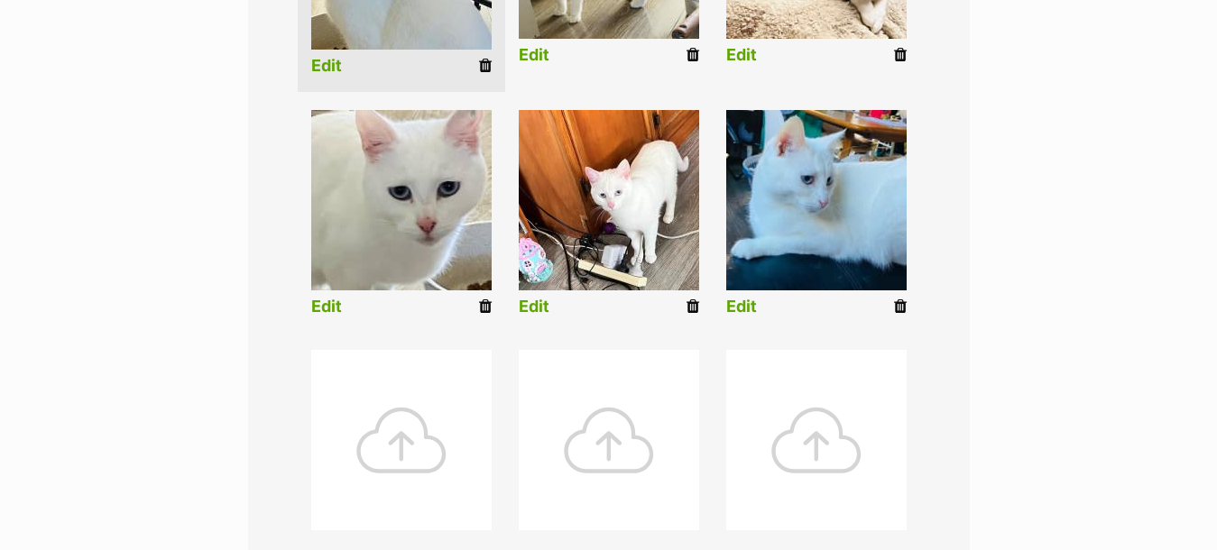
click at [378, 439] on div at bounding box center [401, 440] width 180 height 180
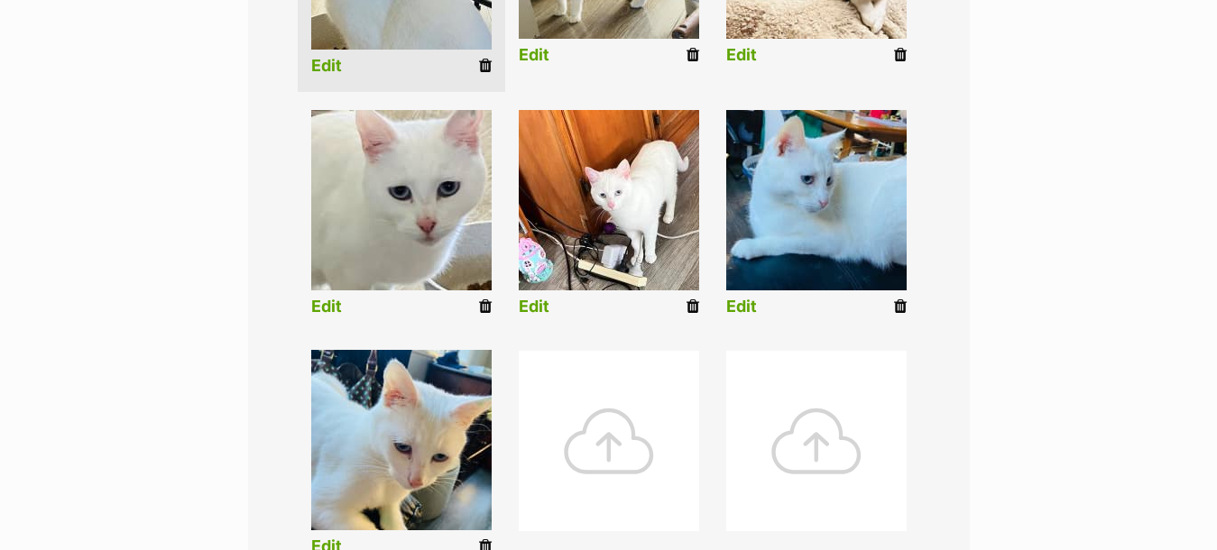
scroll to position [993, 0]
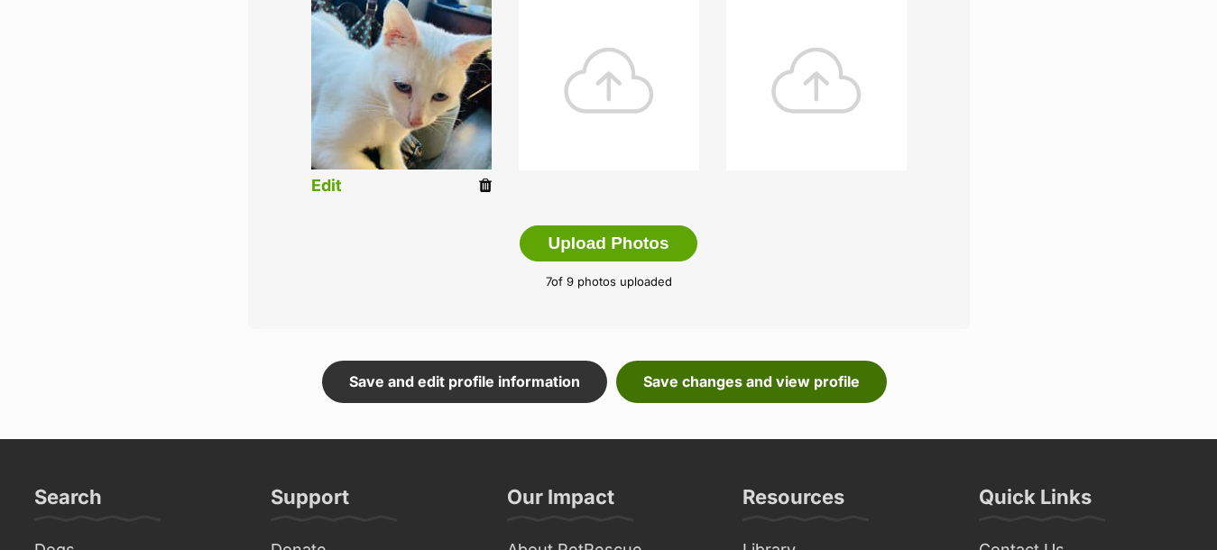
click at [749, 381] on link "Save changes and view profile" at bounding box center [751, 382] width 271 height 42
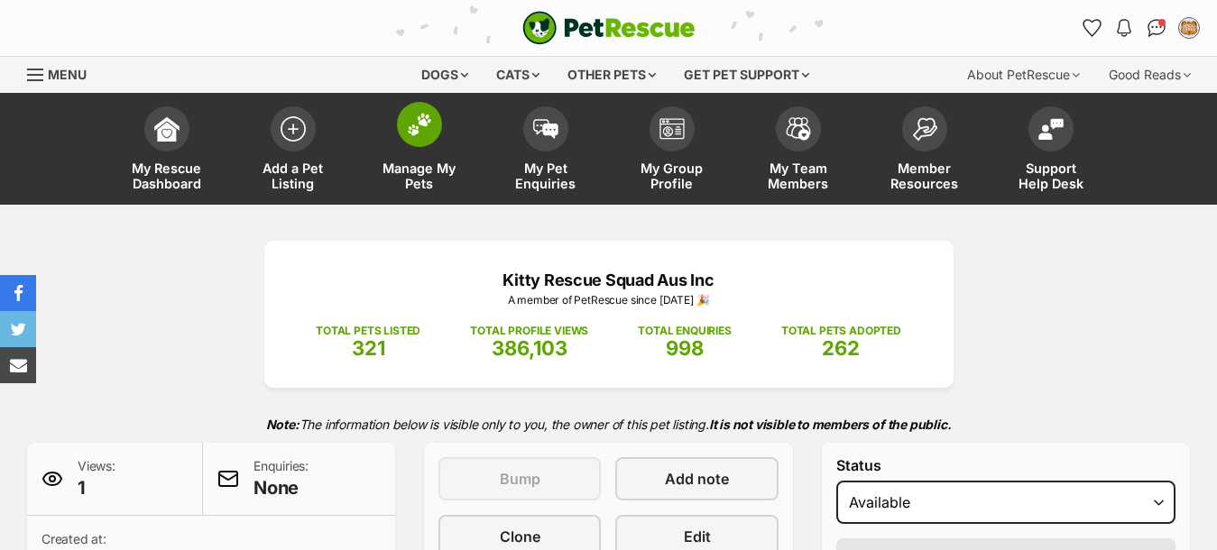
click at [427, 133] on img at bounding box center [419, 124] width 25 height 23
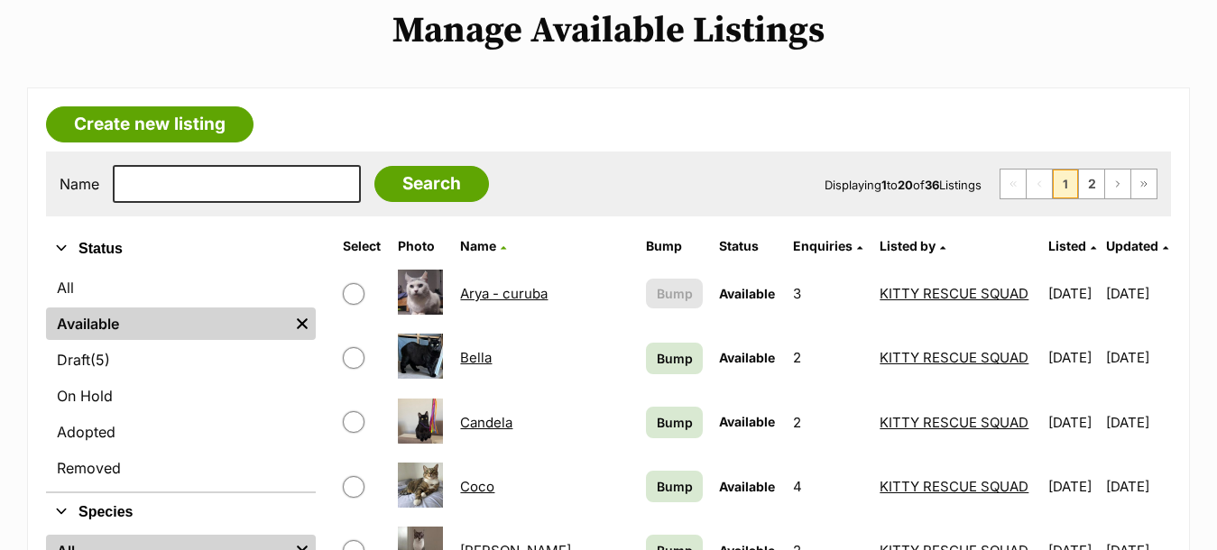
scroll to position [271, 0]
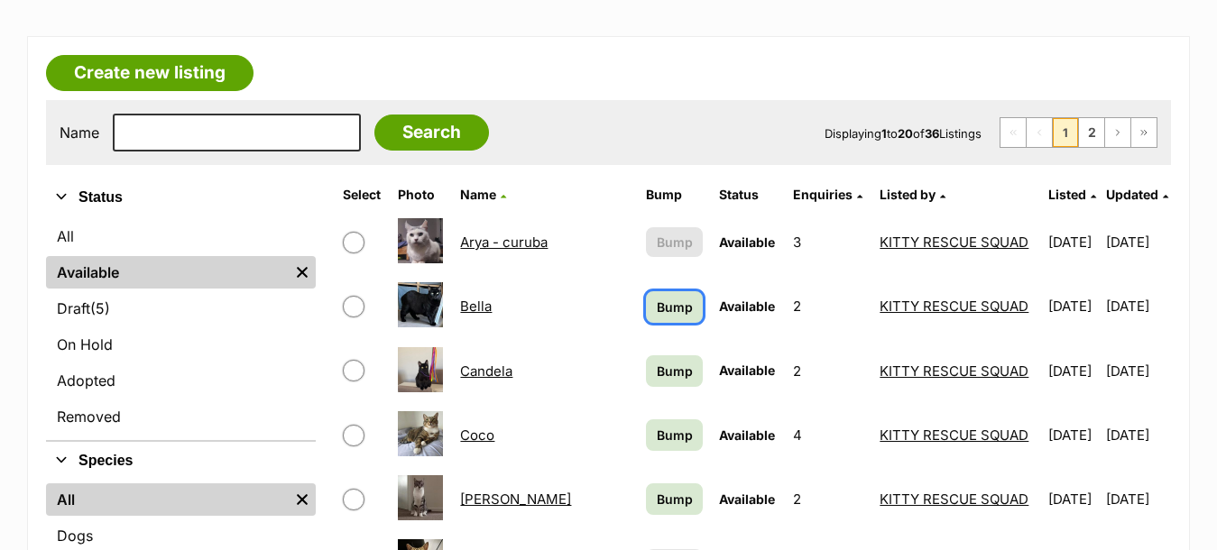
click at [657, 309] on span "Bump" at bounding box center [675, 307] width 36 height 19
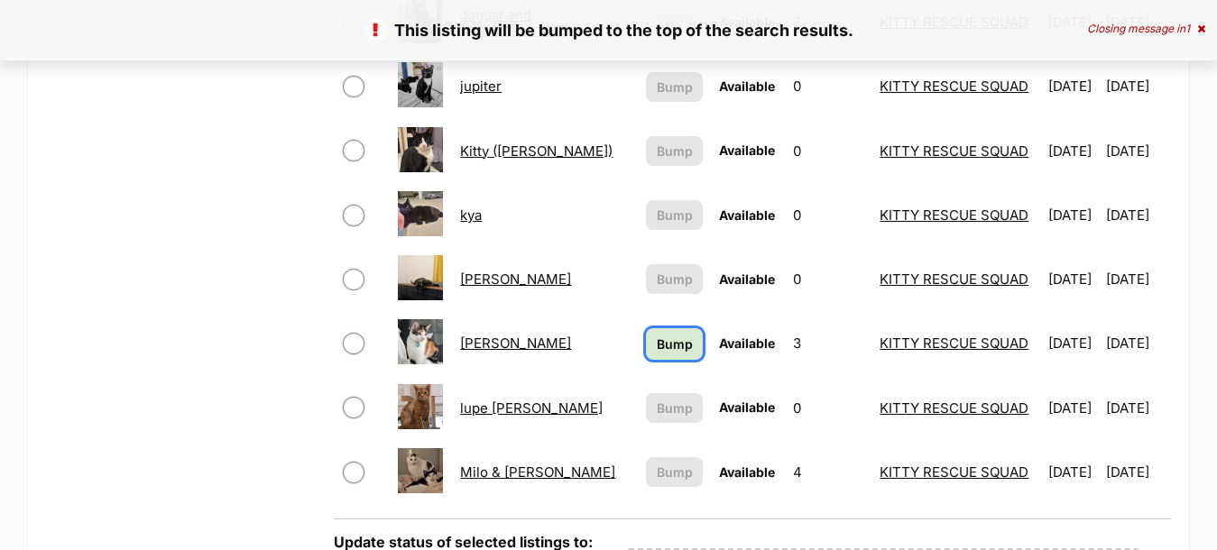
click at [657, 347] on span "Bump" at bounding box center [675, 344] width 36 height 19
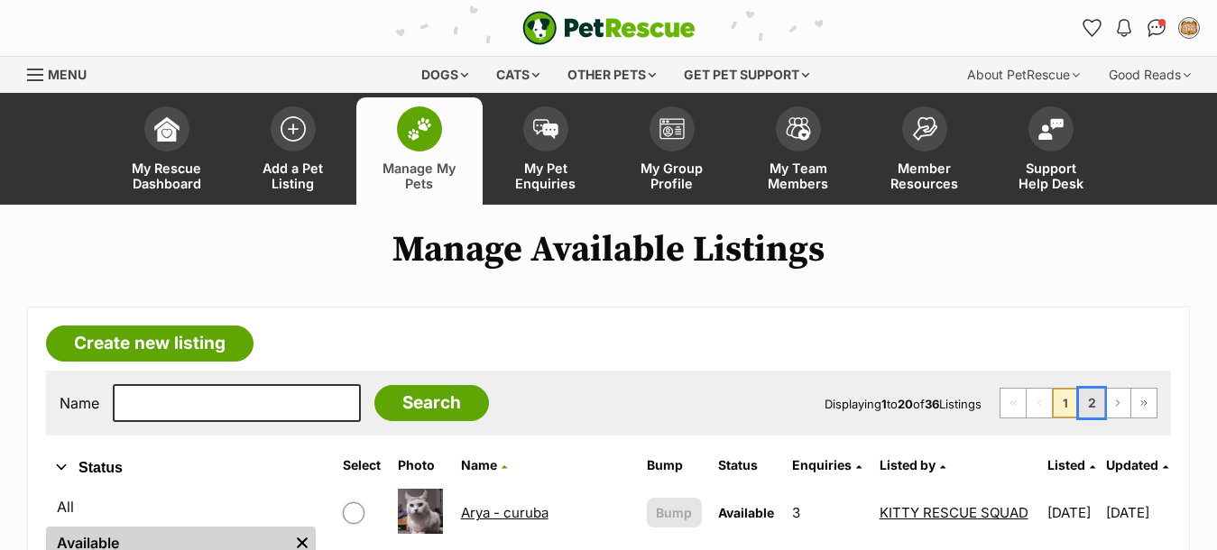
click at [1092, 404] on link "2" at bounding box center [1091, 403] width 25 height 29
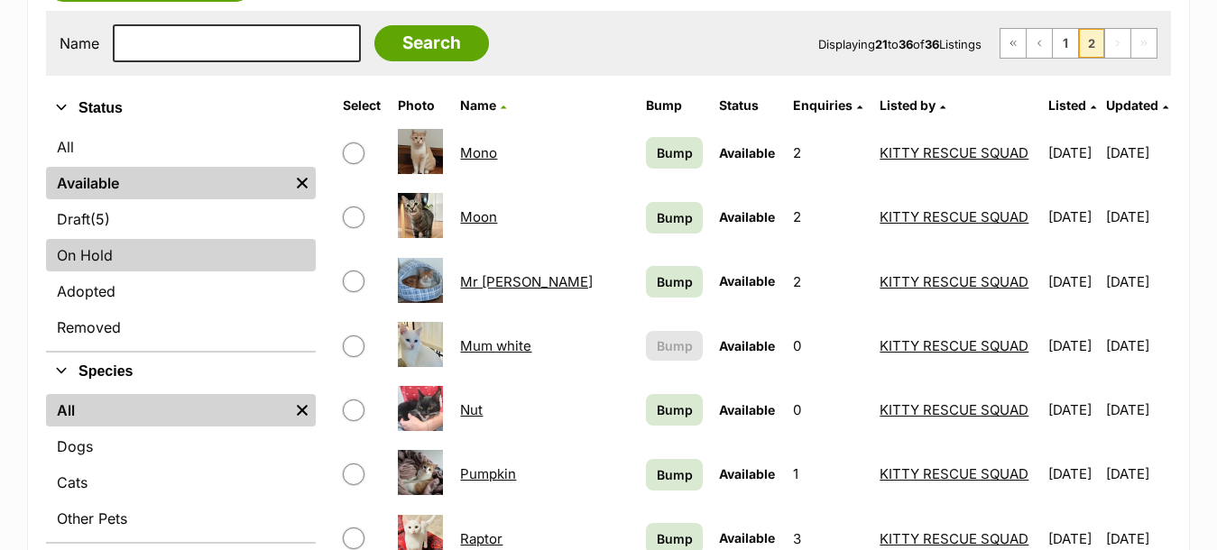
scroll to position [360, 0]
click at [105, 259] on link "On Hold" at bounding box center [181, 255] width 270 height 32
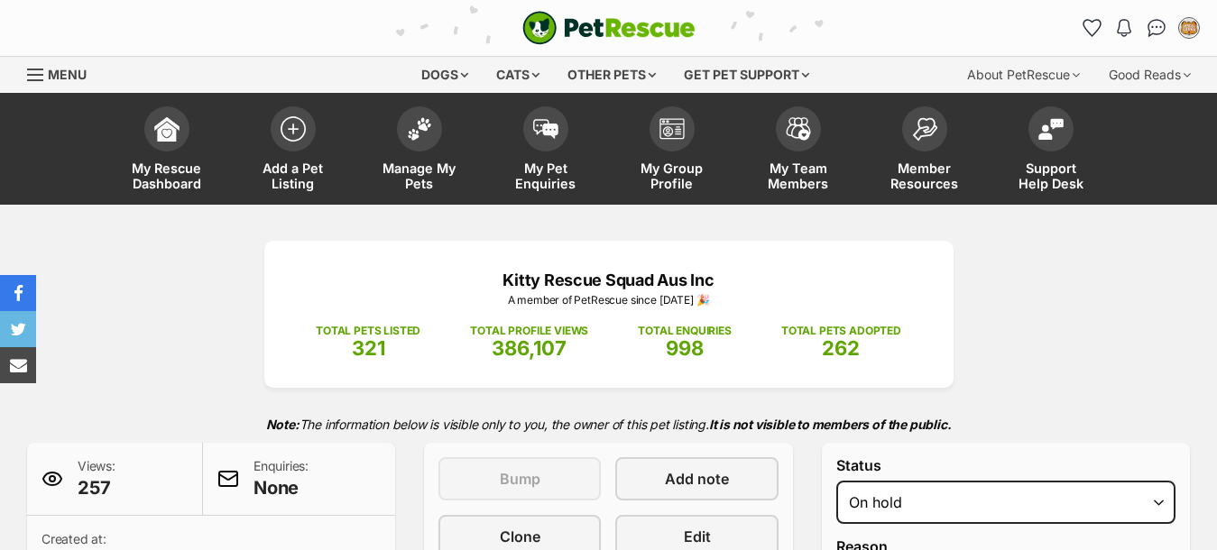
select select "adoption_pending"
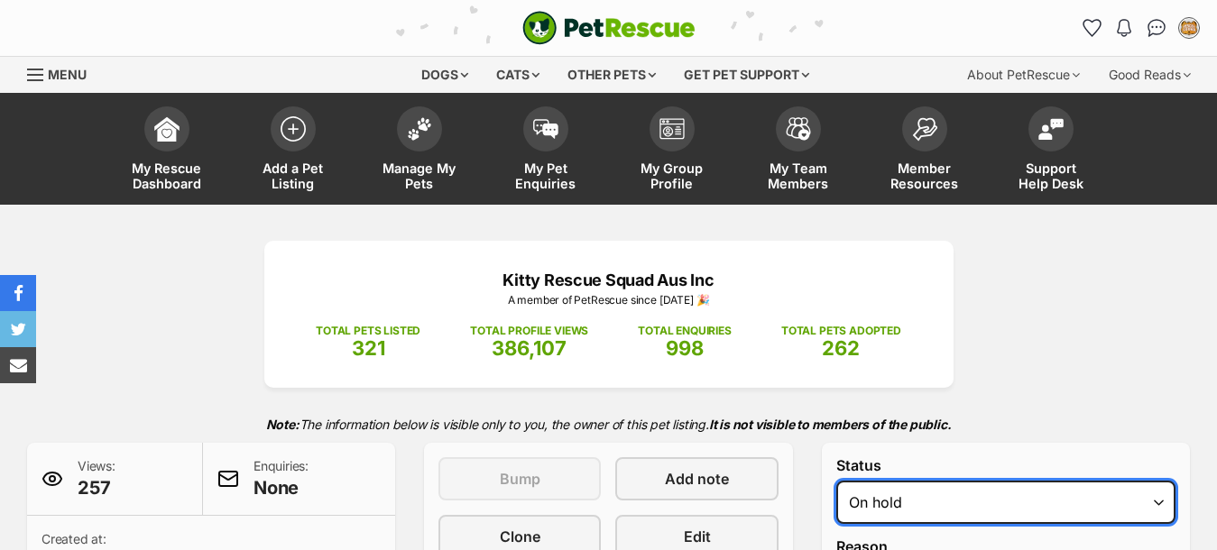
click at [1156, 481] on select "Draft Available On hold Adopted" at bounding box center [1005, 502] width 339 height 43
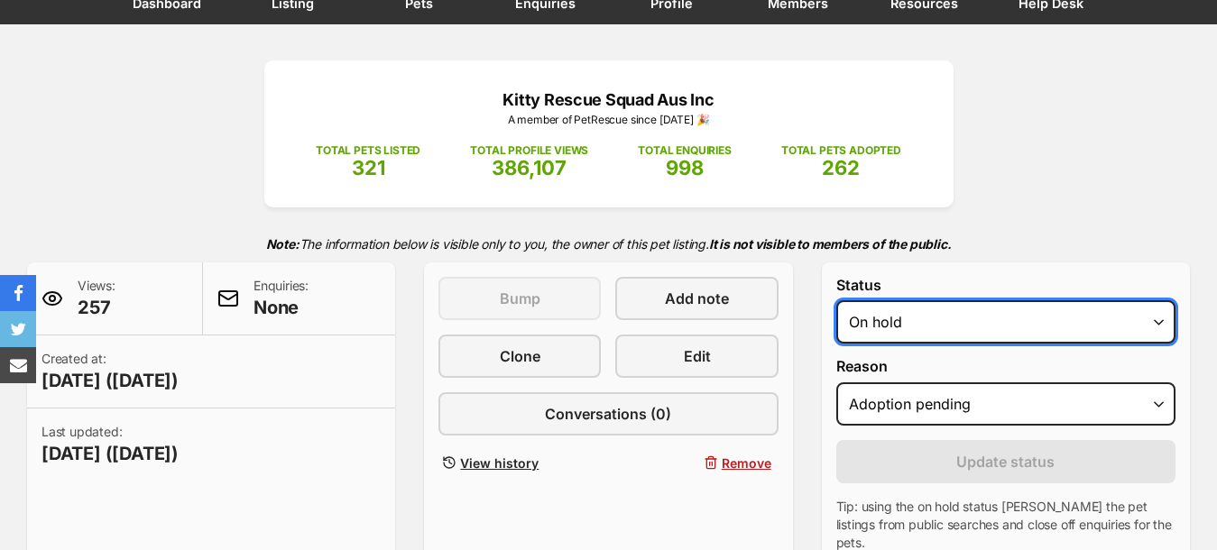
scroll to position [180, 0]
select select "active"
click at [836, 300] on select "Draft Available On hold Adopted" at bounding box center [1005, 321] width 339 height 43
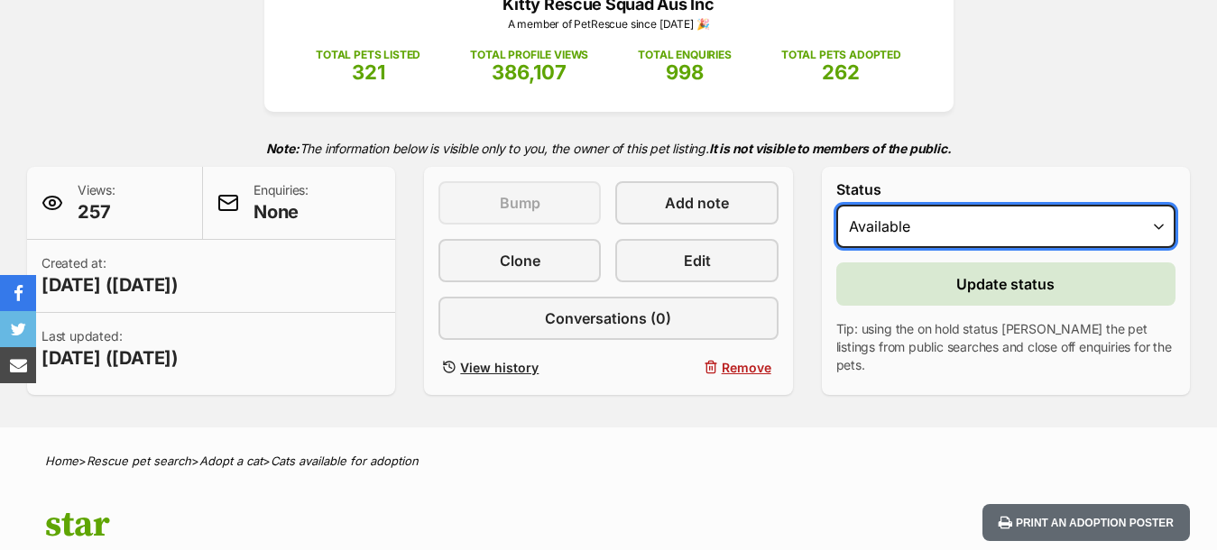
scroll to position [271, 0]
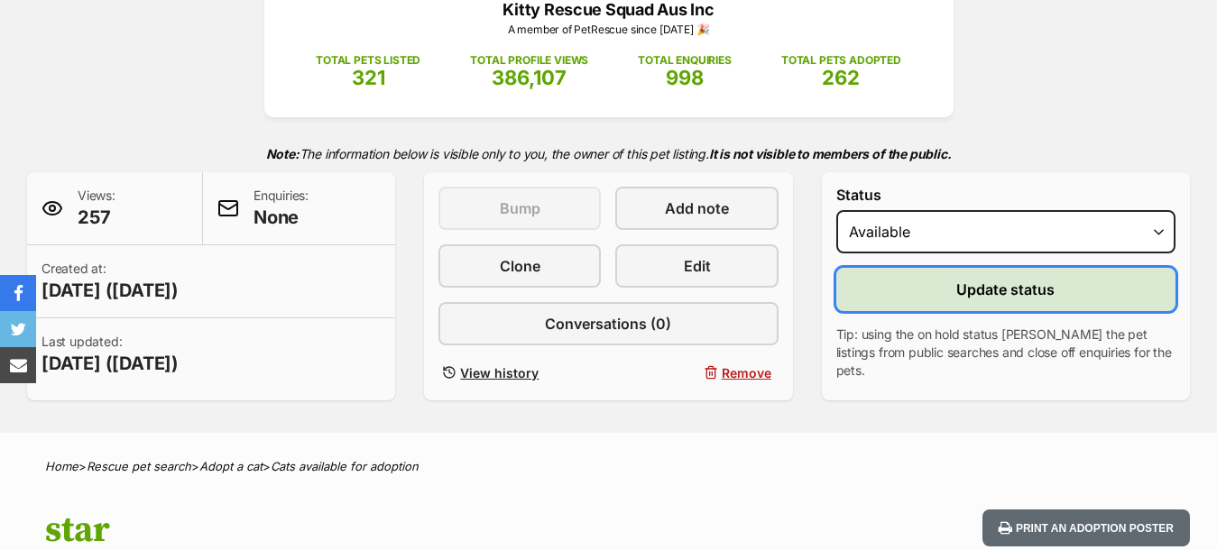
click at [900, 285] on button "Update status" at bounding box center [1005, 289] width 339 height 43
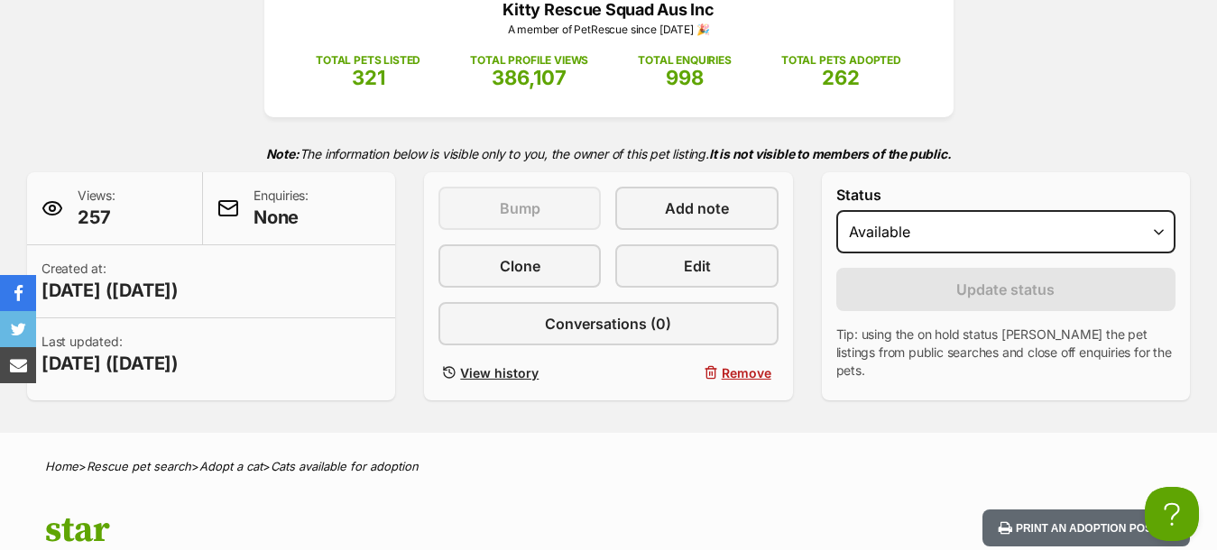
scroll to position [0, 0]
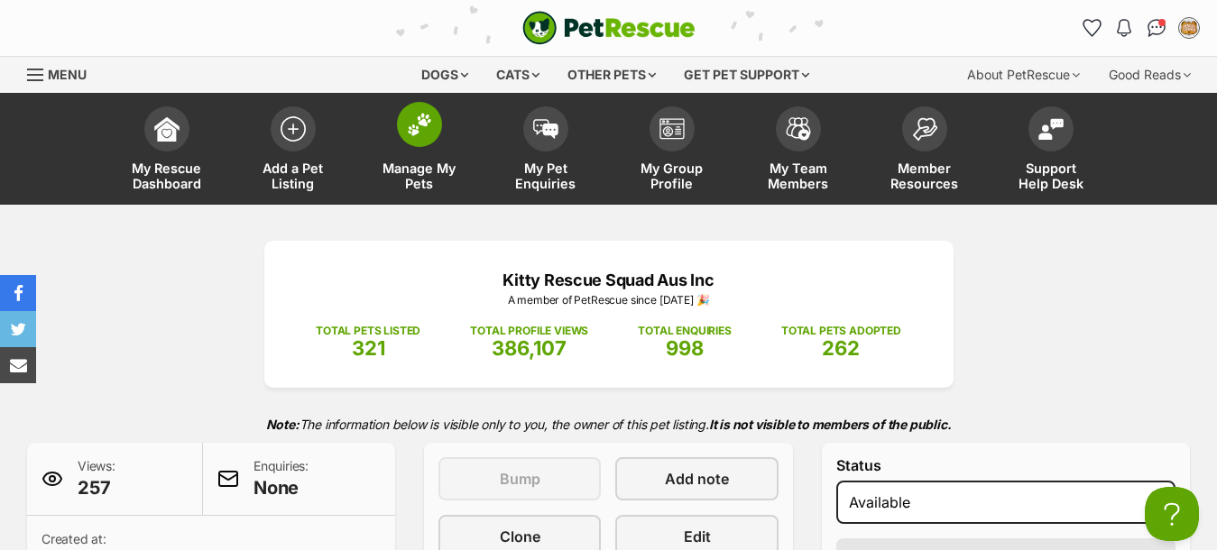
click at [420, 134] on img at bounding box center [419, 124] width 25 height 23
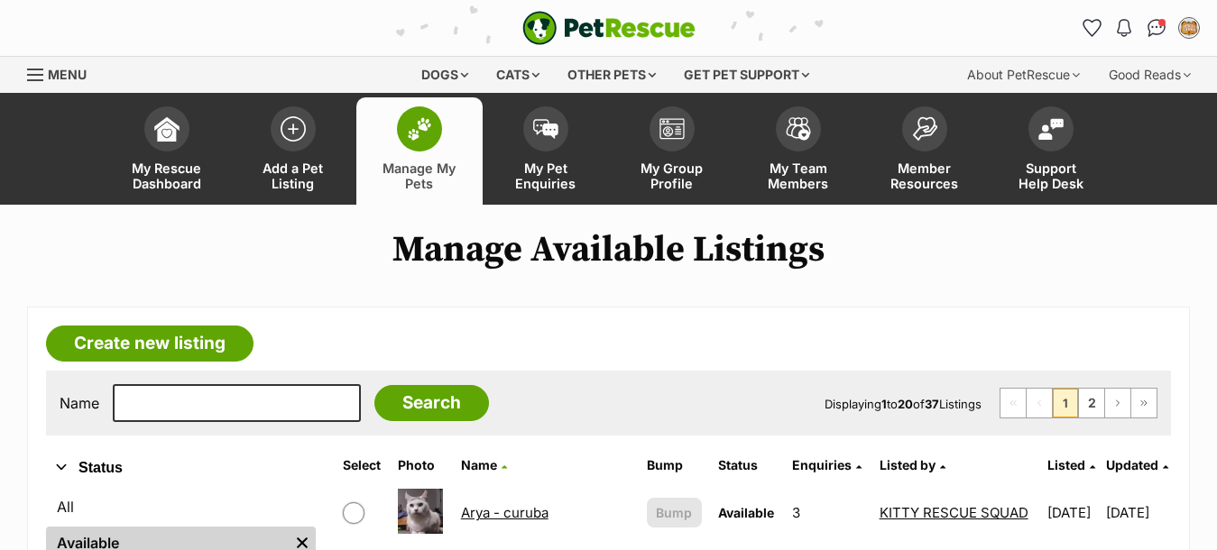
click at [1094, 408] on link "2" at bounding box center [1091, 403] width 25 height 29
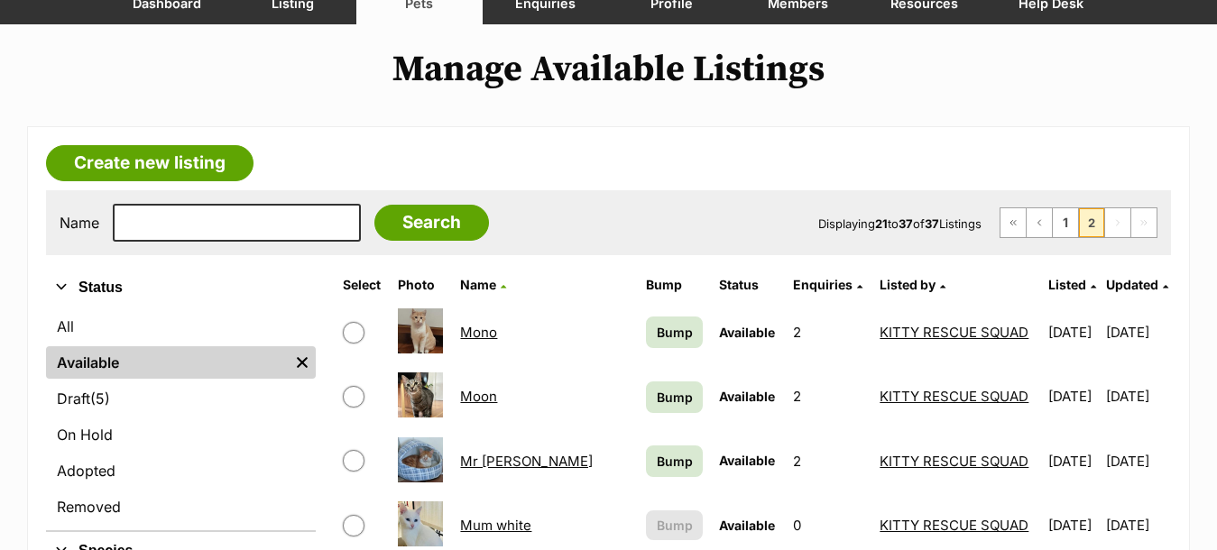
scroll to position [361, 0]
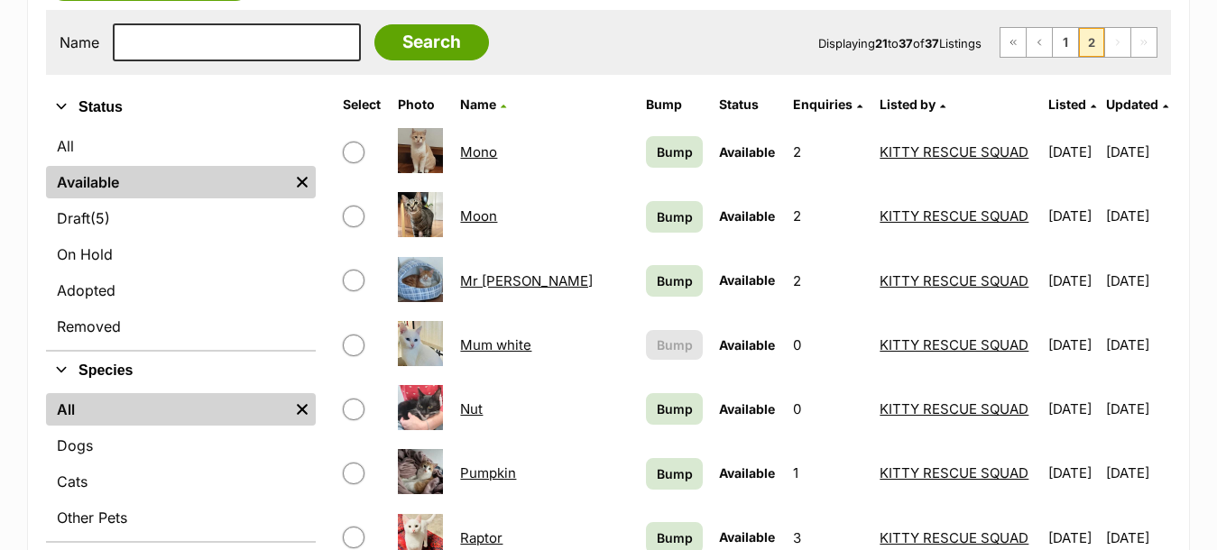
click at [488, 214] on link "Moon" at bounding box center [478, 216] width 37 height 17
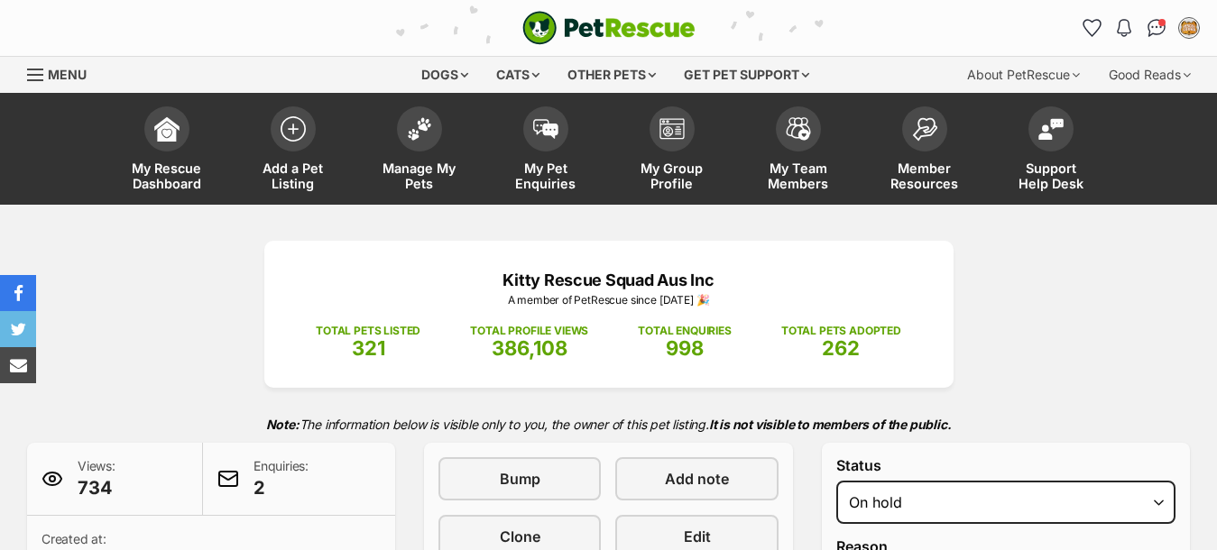
select select "on_hold"
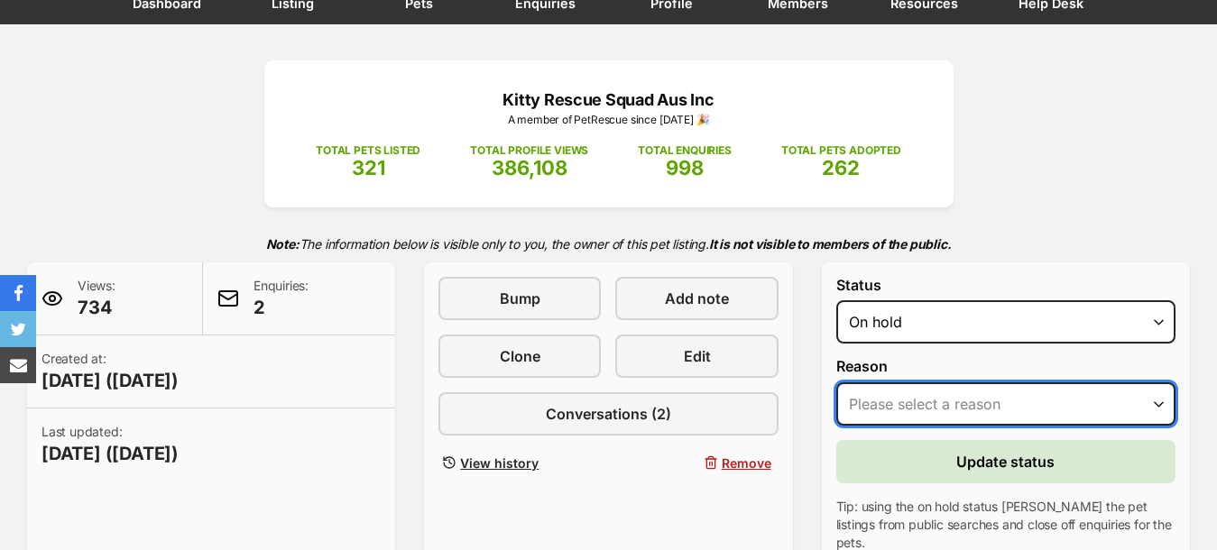
select select "adoption_pending"
click at [836, 383] on select "Please select a reason Medical reasons Reviewing applications Adoption pending …" at bounding box center [1005, 404] width 339 height 43
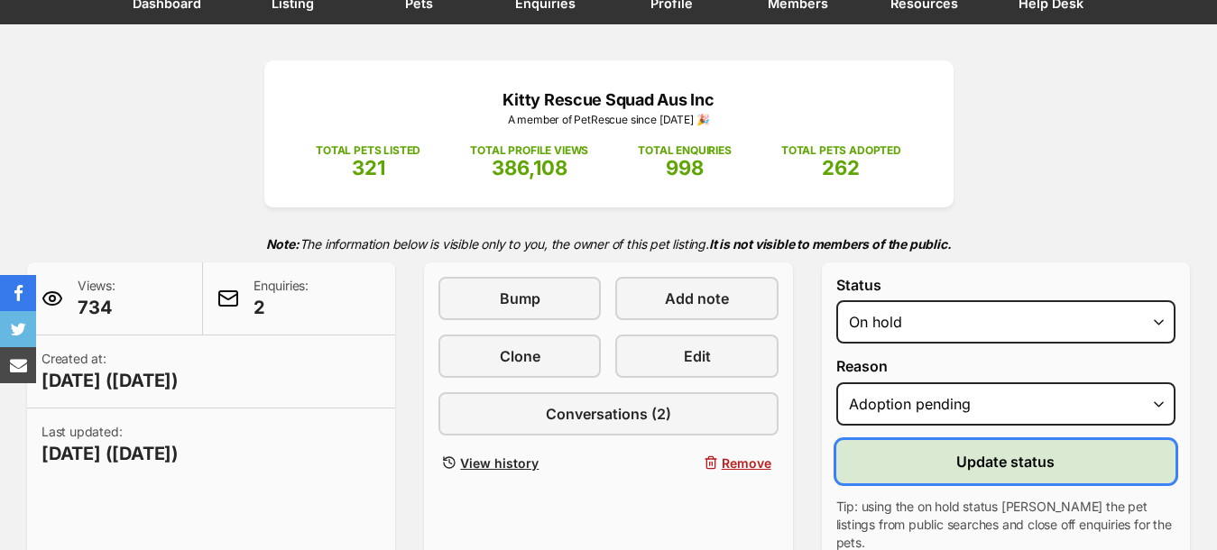
click at [927, 464] on button "Update status" at bounding box center [1005, 461] width 339 height 43
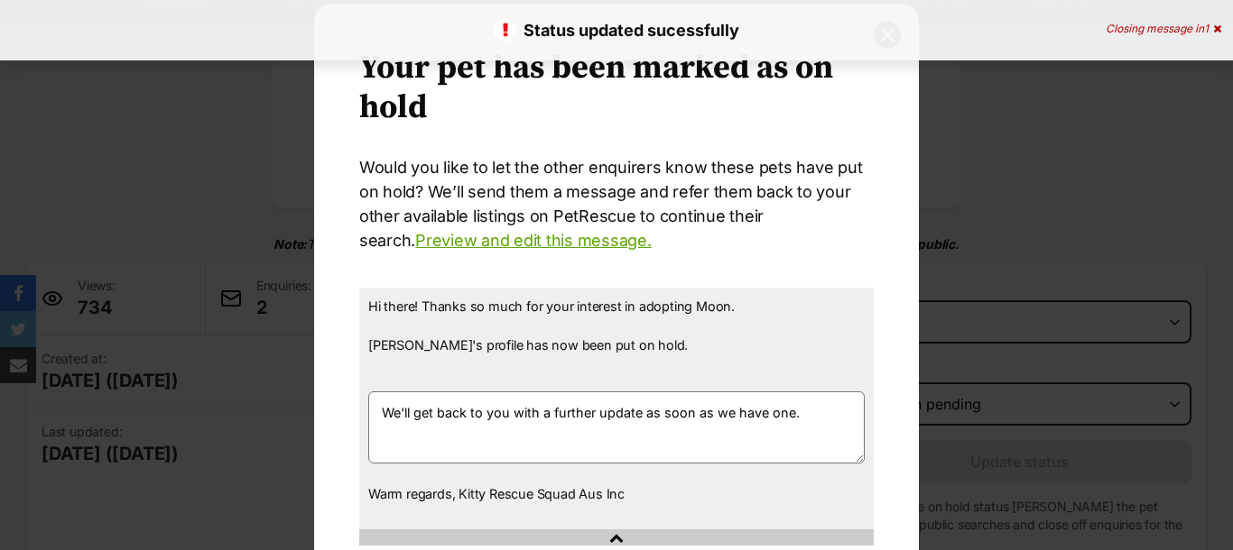
scroll to position [181, 0]
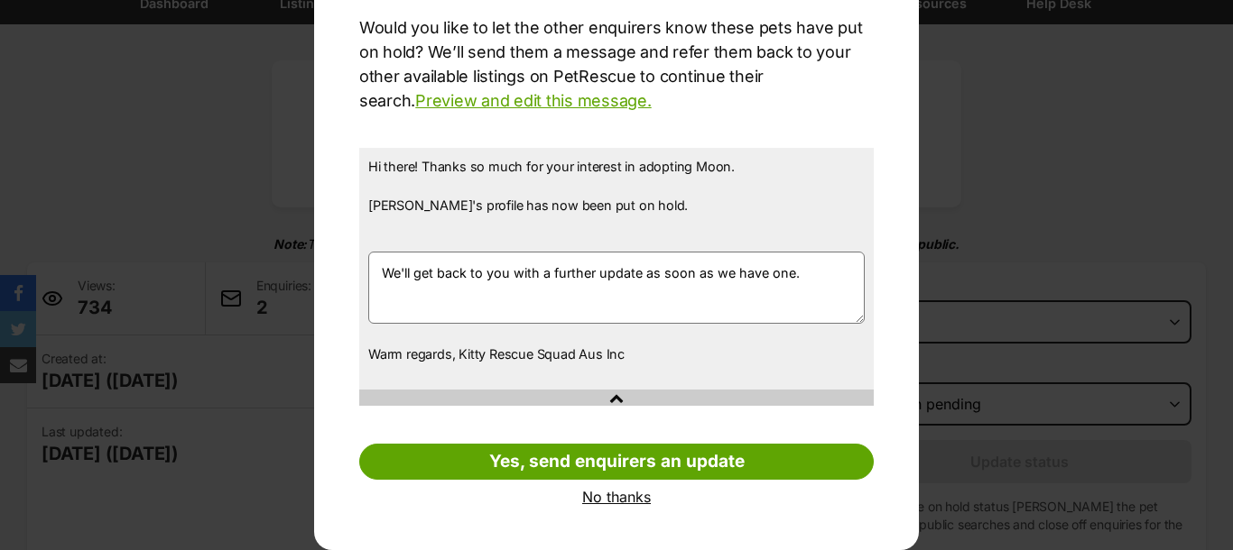
click at [615, 496] on link "No thanks" at bounding box center [616, 497] width 514 height 16
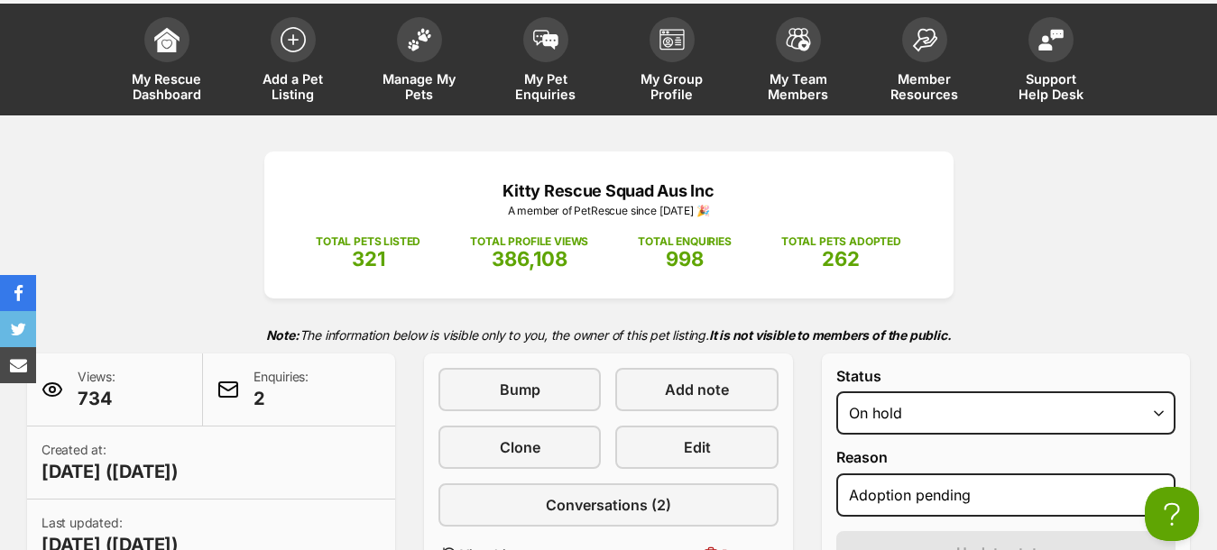
scroll to position [0, 0]
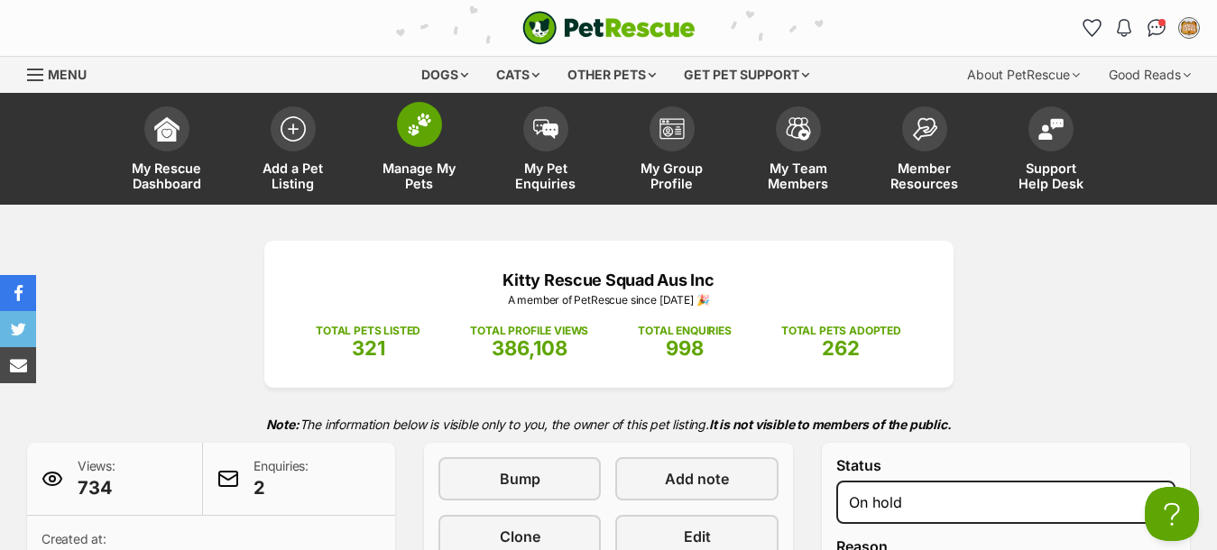
click at [417, 130] on img at bounding box center [419, 124] width 25 height 23
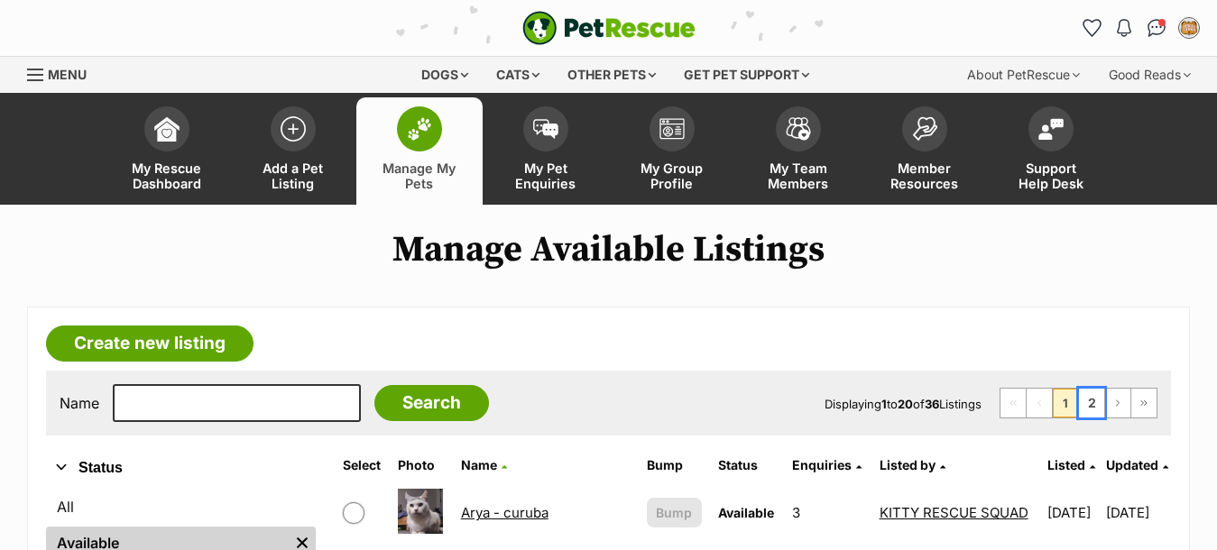
drag, startPoint x: 1089, startPoint y: 405, endPoint x: 1070, endPoint y: 402, distance: 19.1
click at [1089, 406] on link "2" at bounding box center [1091, 403] width 25 height 29
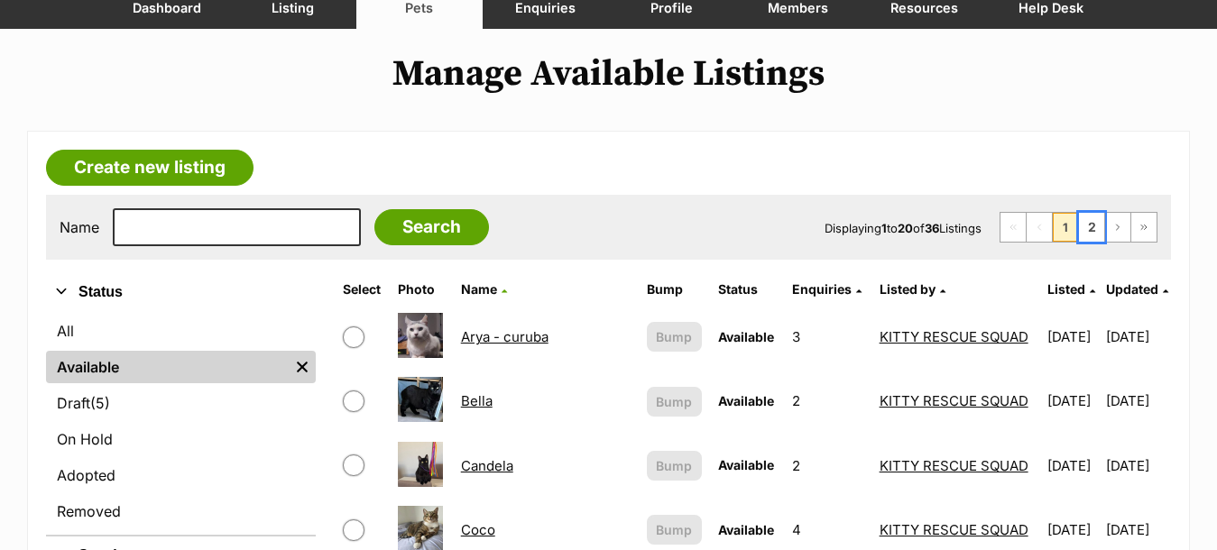
scroll to position [271, 0]
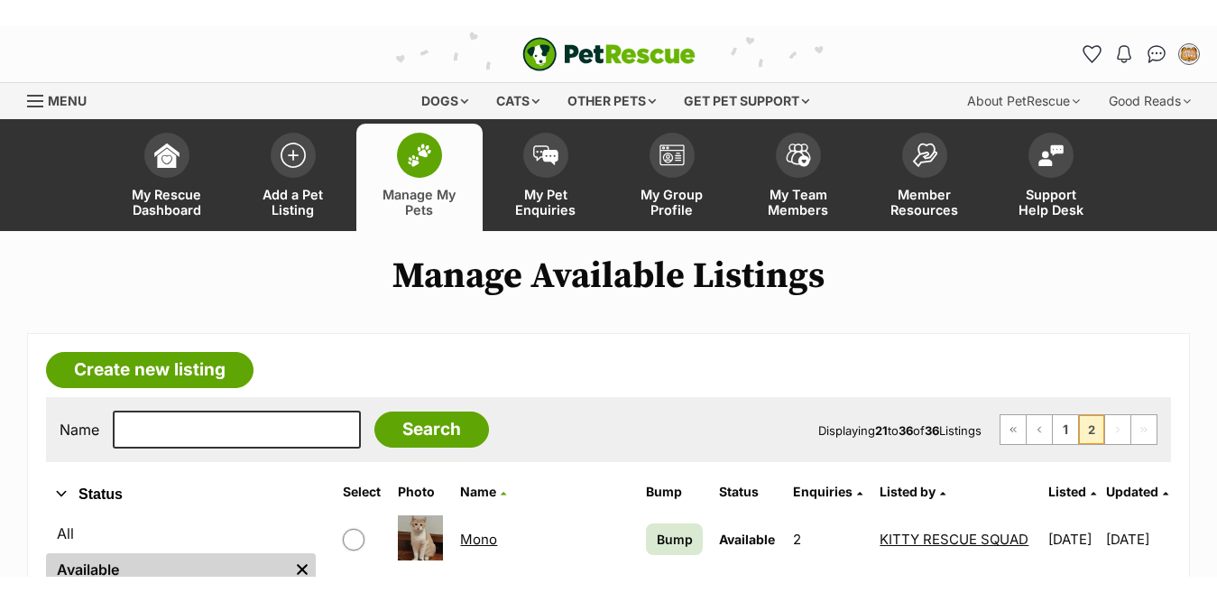
scroll to position [361, 0]
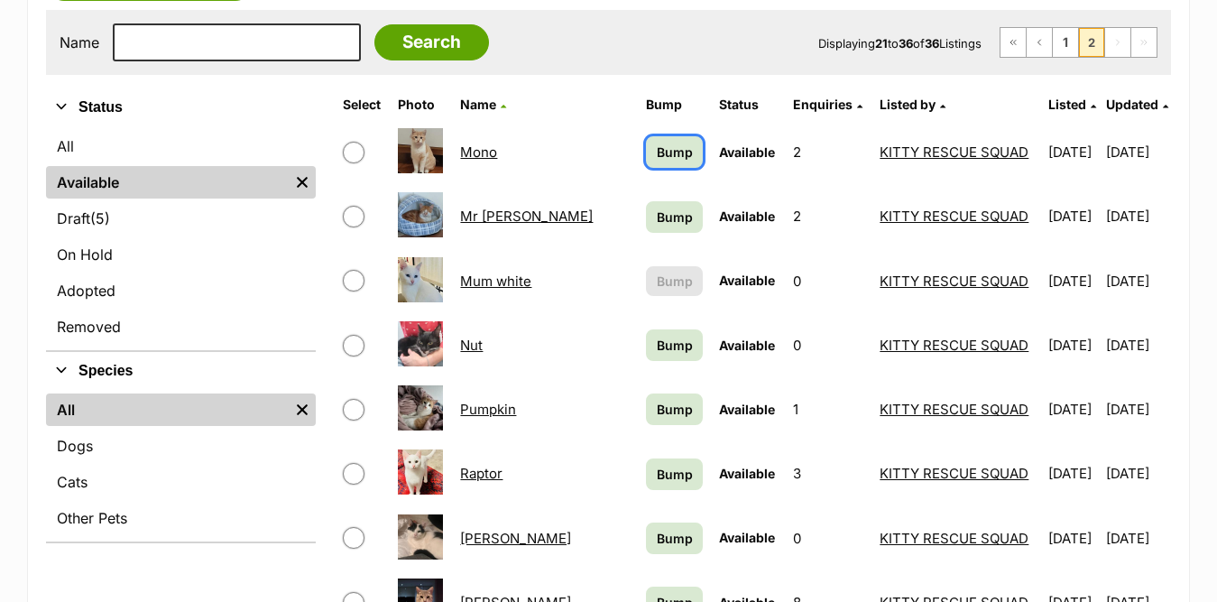
click at [657, 152] on span "Bump" at bounding box center [675, 152] width 36 height 19
click at [657, 219] on span "Bump" at bounding box center [675, 217] width 36 height 19
click at [657, 348] on span "Bump" at bounding box center [675, 345] width 36 height 19
click at [657, 410] on span "Bump" at bounding box center [675, 409] width 36 height 19
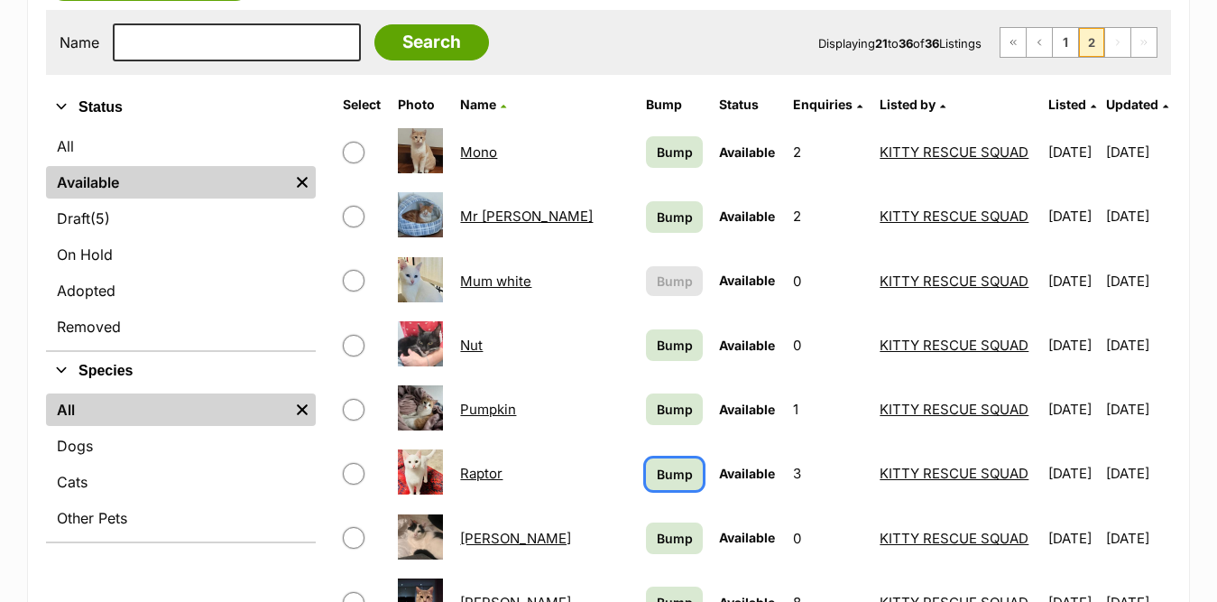
click at [657, 479] on span "Bump" at bounding box center [675, 474] width 36 height 19
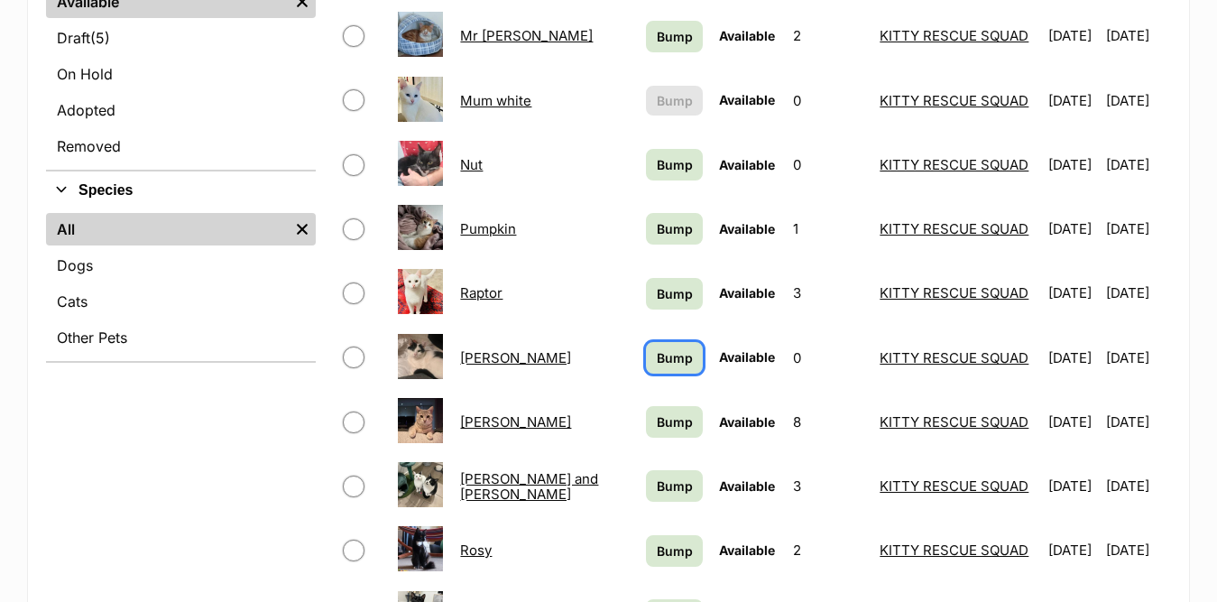
click at [657, 352] on span "Bump" at bounding box center [675, 357] width 36 height 19
click at [657, 429] on span "Bump" at bounding box center [675, 421] width 36 height 19
click at [657, 487] on span "Bump" at bounding box center [675, 485] width 36 height 19
click at [657, 548] on span "Bump" at bounding box center [675, 550] width 36 height 19
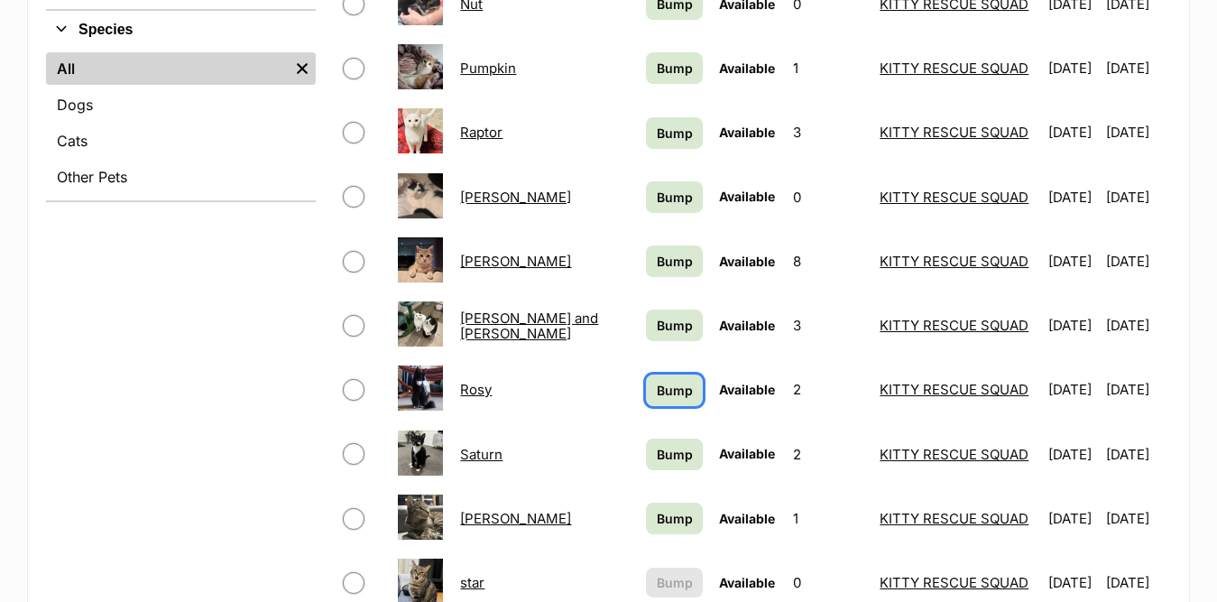
scroll to position [722, 0]
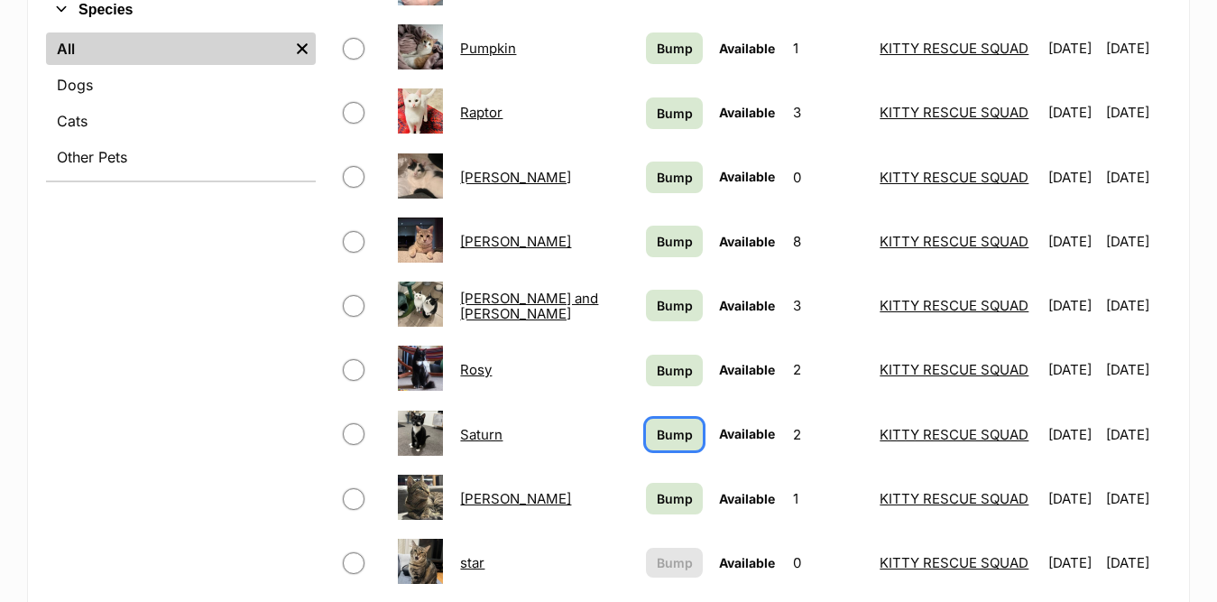
click at [657, 437] on span "Bump" at bounding box center [675, 434] width 36 height 19
click at [657, 495] on span "Bump" at bounding box center [675, 498] width 36 height 19
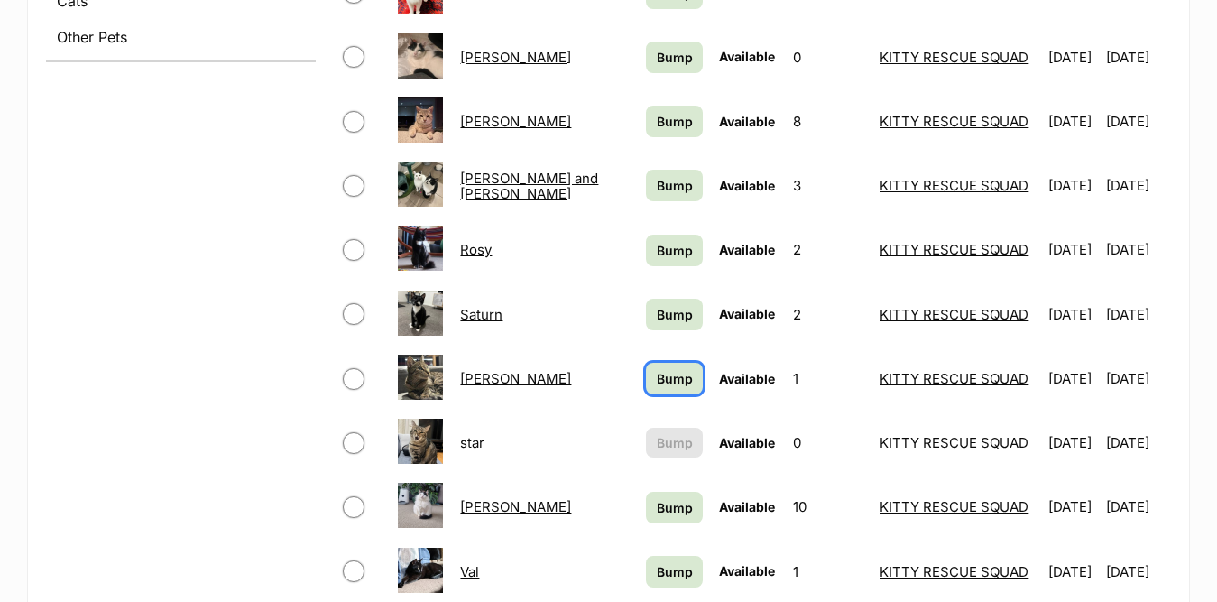
scroll to position [902, 0]
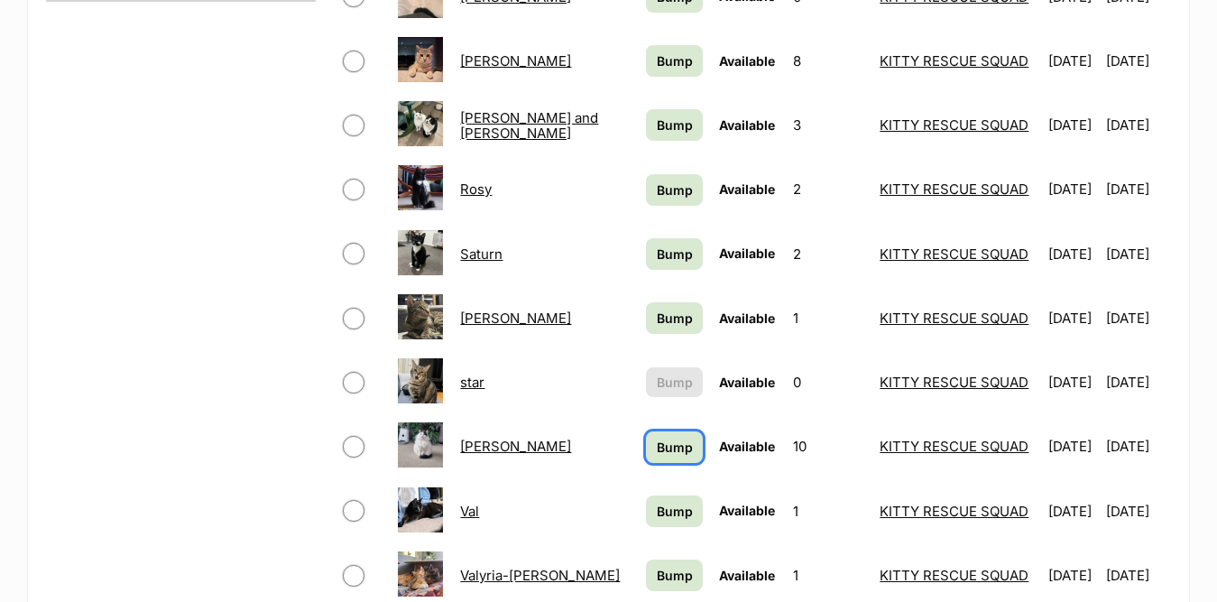
click at [657, 450] on span "Bump" at bounding box center [675, 447] width 36 height 19
click at [657, 510] on span "Bump" at bounding box center [675, 511] width 36 height 19
click at [657, 550] on span "Bump" at bounding box center [675, 575] width 36 height 19
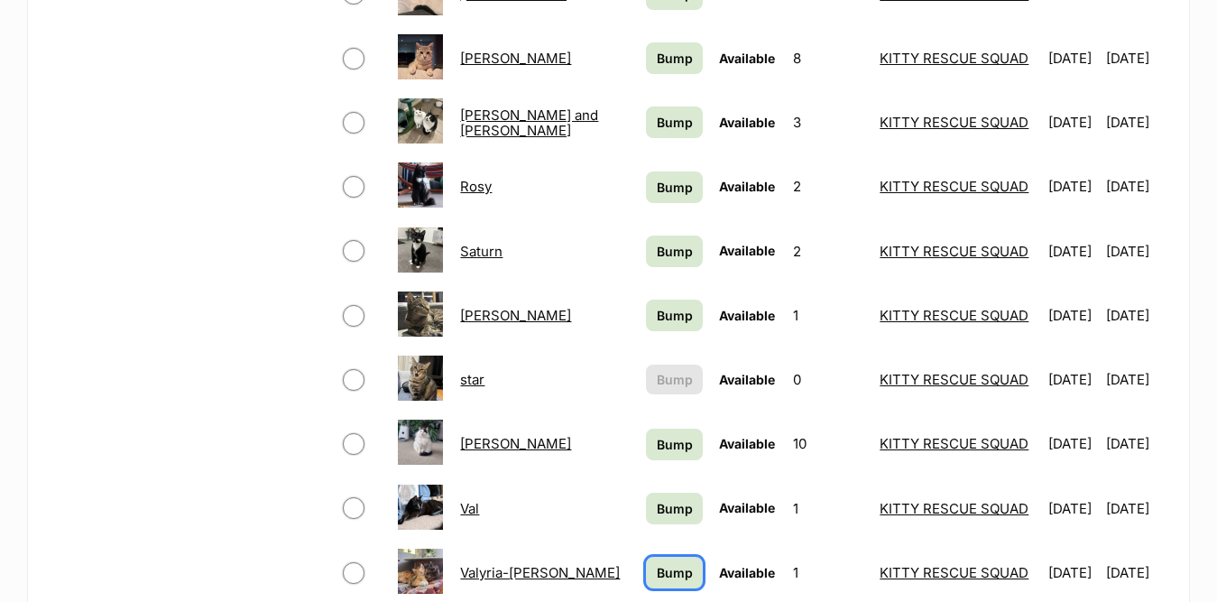
scroll to position [1263, 0]
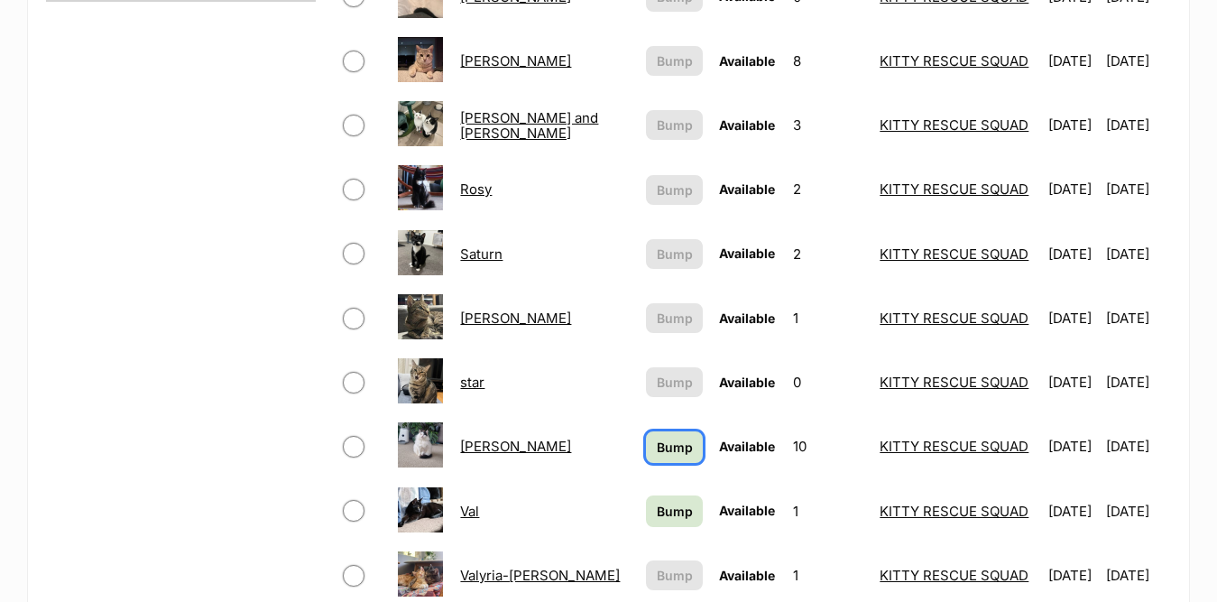
click at [657, 452] on span "Bump" at bounding box center [675, 447] width 36 height 19
click at [657, 511] on span "Bump" at bounding box center [675, 511] width 36 height 19
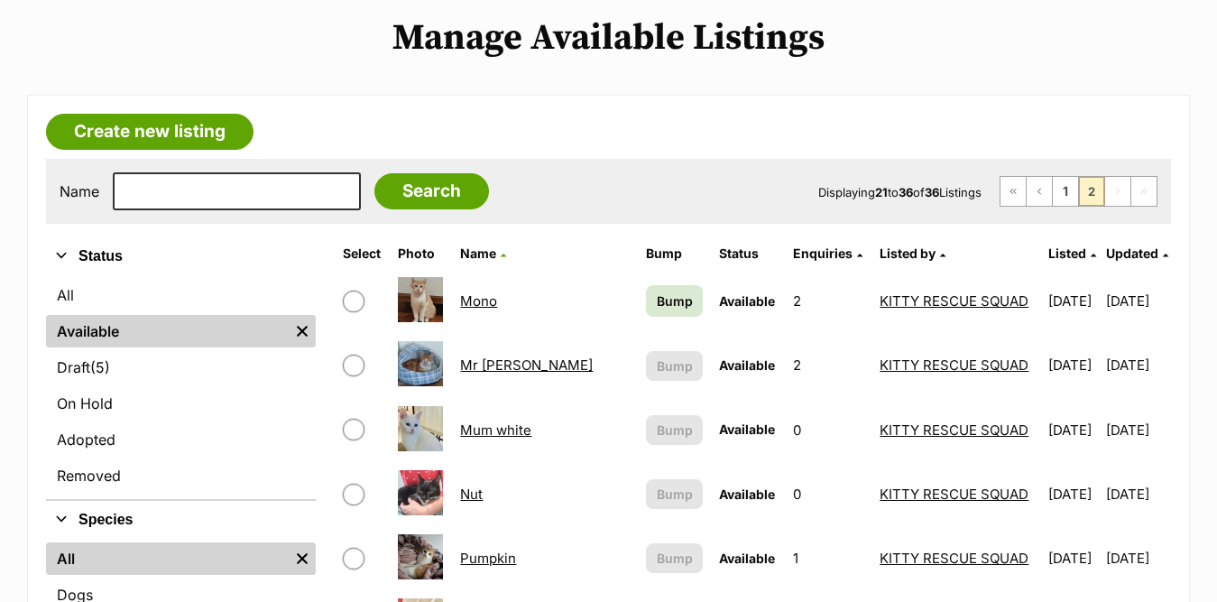
scroll to position [180, 0]
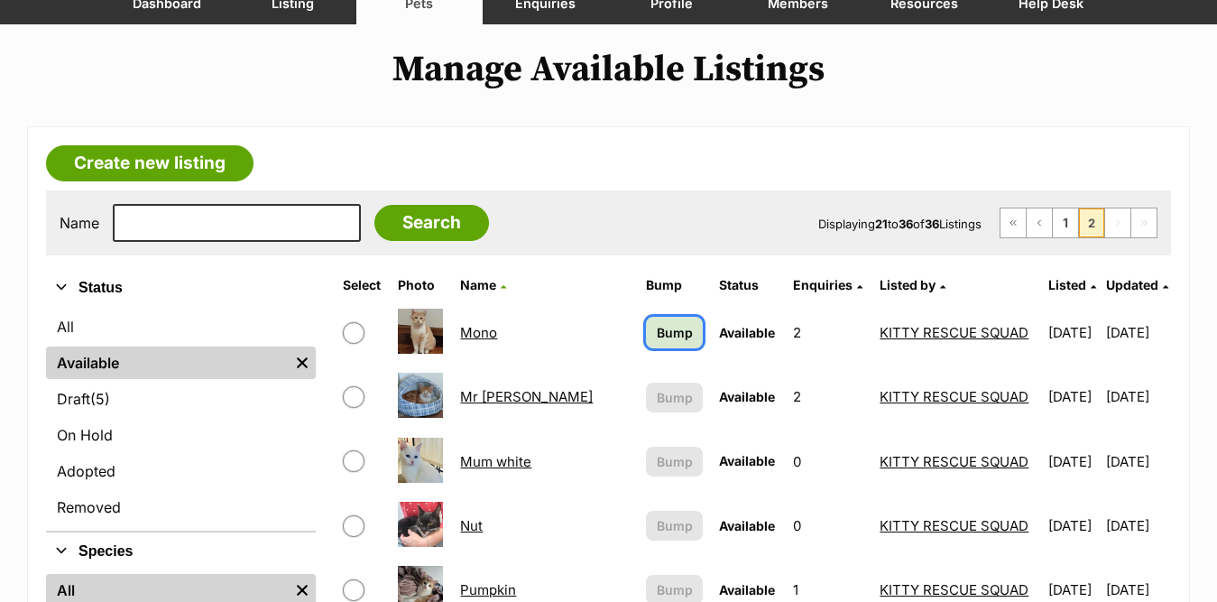
click at [657, 334] on span "Bump" at bounding box center [675, 332] width 36 height 19
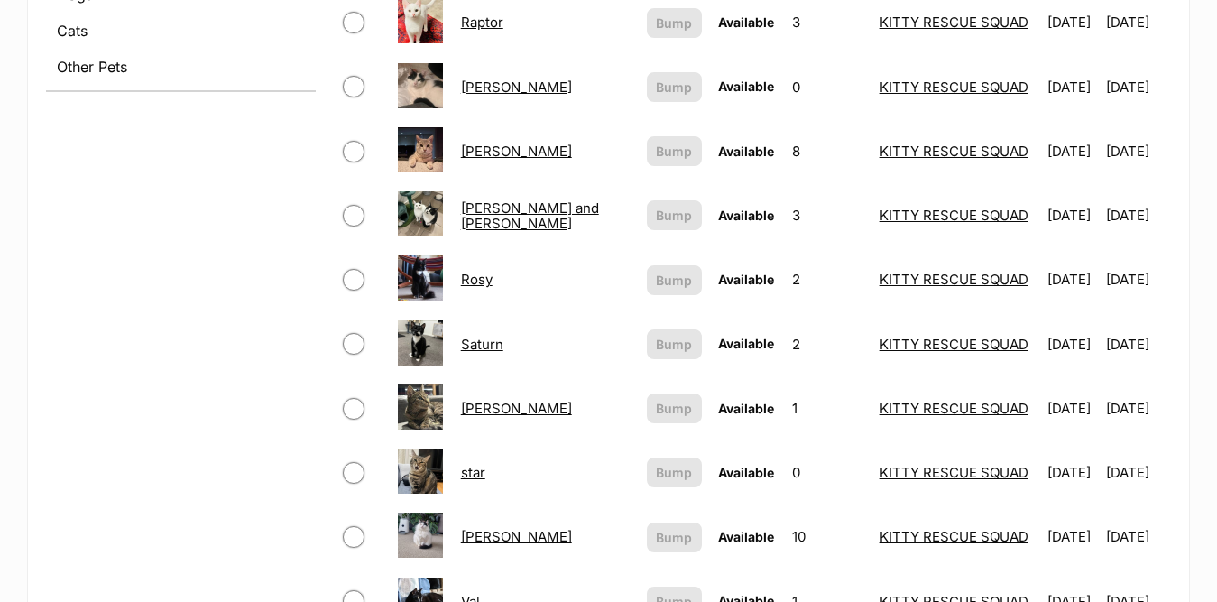
scroll to position [722, 0]
